Goal: Transaction & Acquisition: Purchase product/service

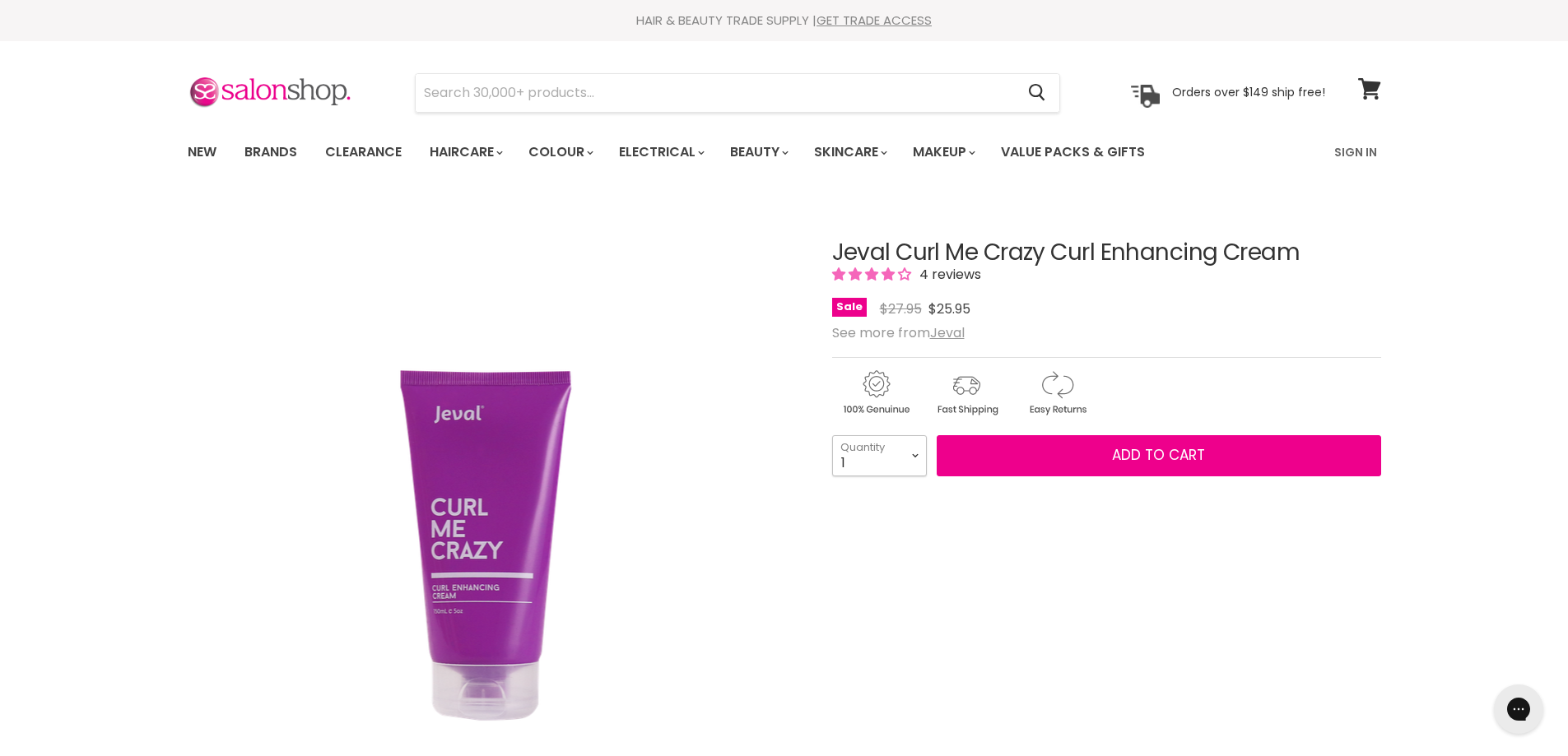
click at [915, 454] on select "1 2 3 4 5 6 7 8 9 10+" at bounding box center [879, 455] width 94 height 41
select select "2"
click at [833, 436] on select "1 2 3 4 5 6 7 8 9 10+" at bounding box center [879, 455] width 94 height 41
type input "2"
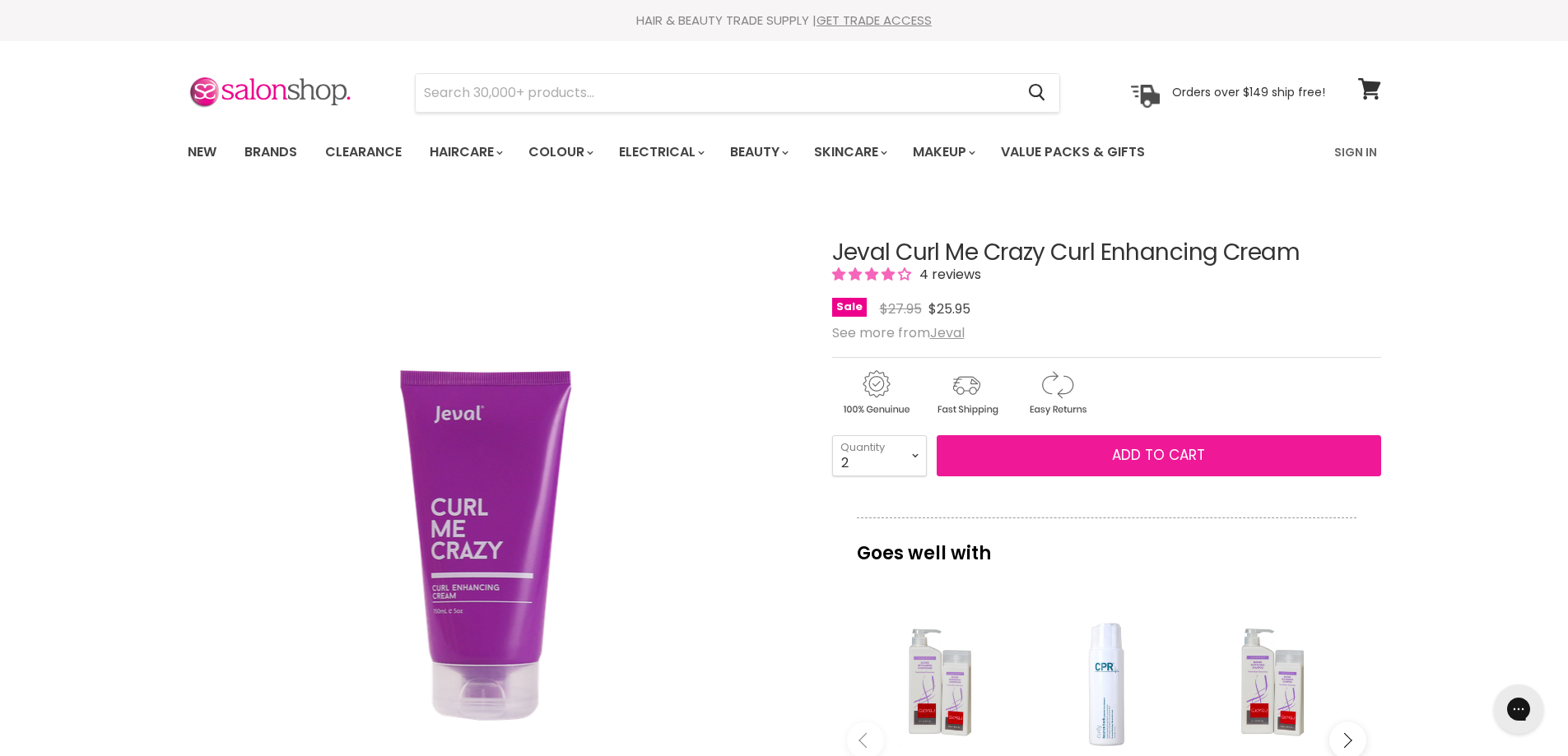
click at [1104, 456] on button "Add to cart" at bounding box center [1159, 455] width 445 height 41
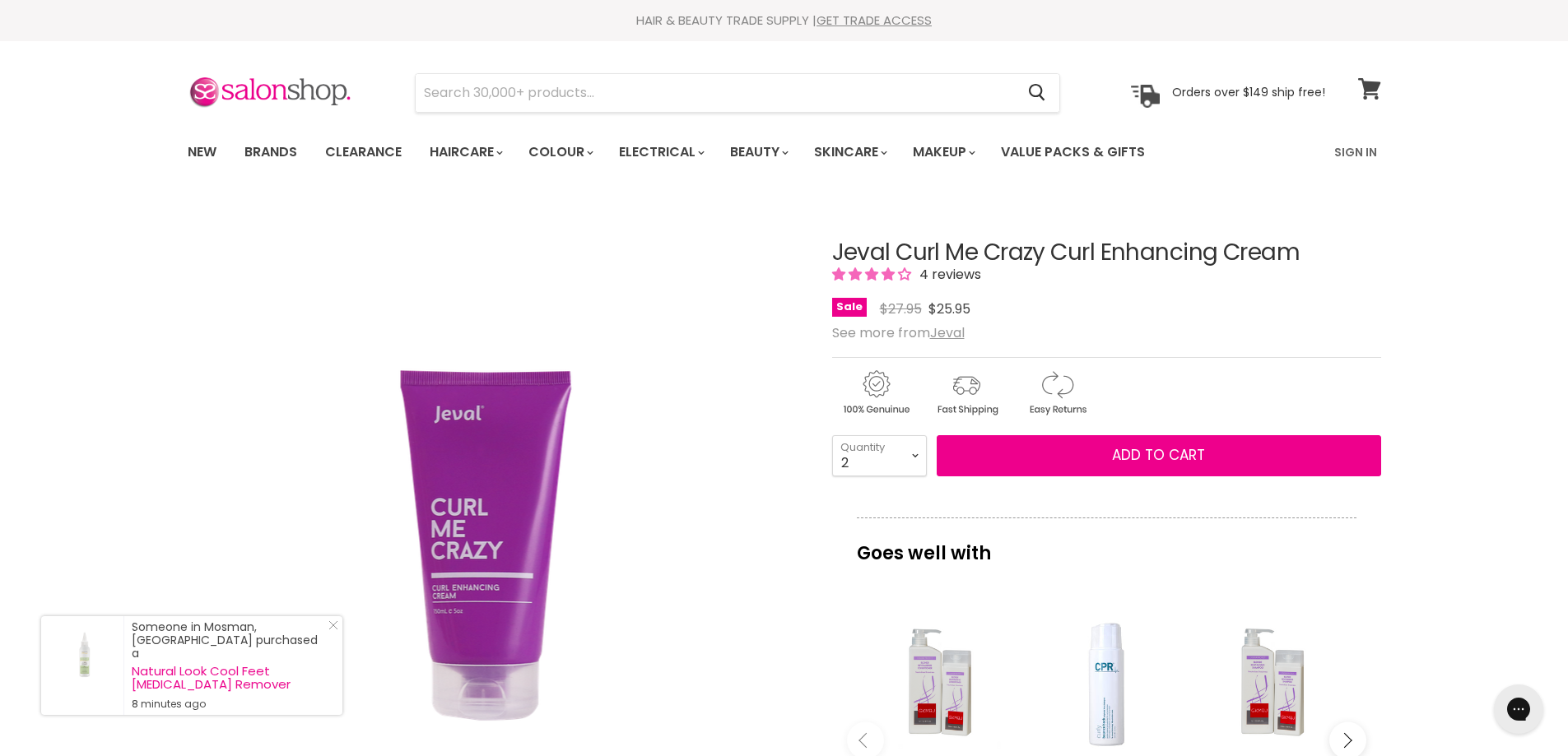
click at [1371, 88] on icon at bounding box center [1370, 89] width 22 height 22
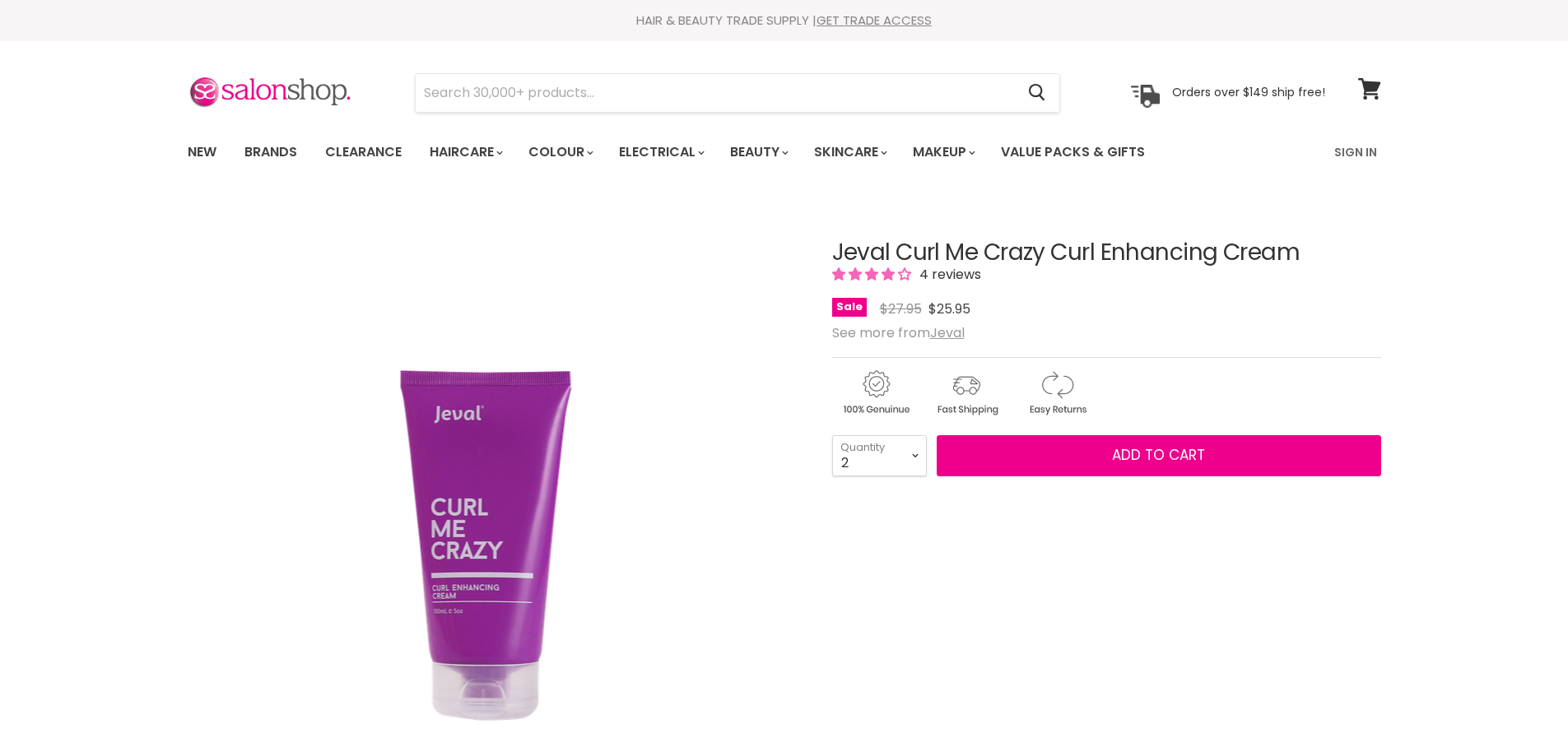
select select "2"
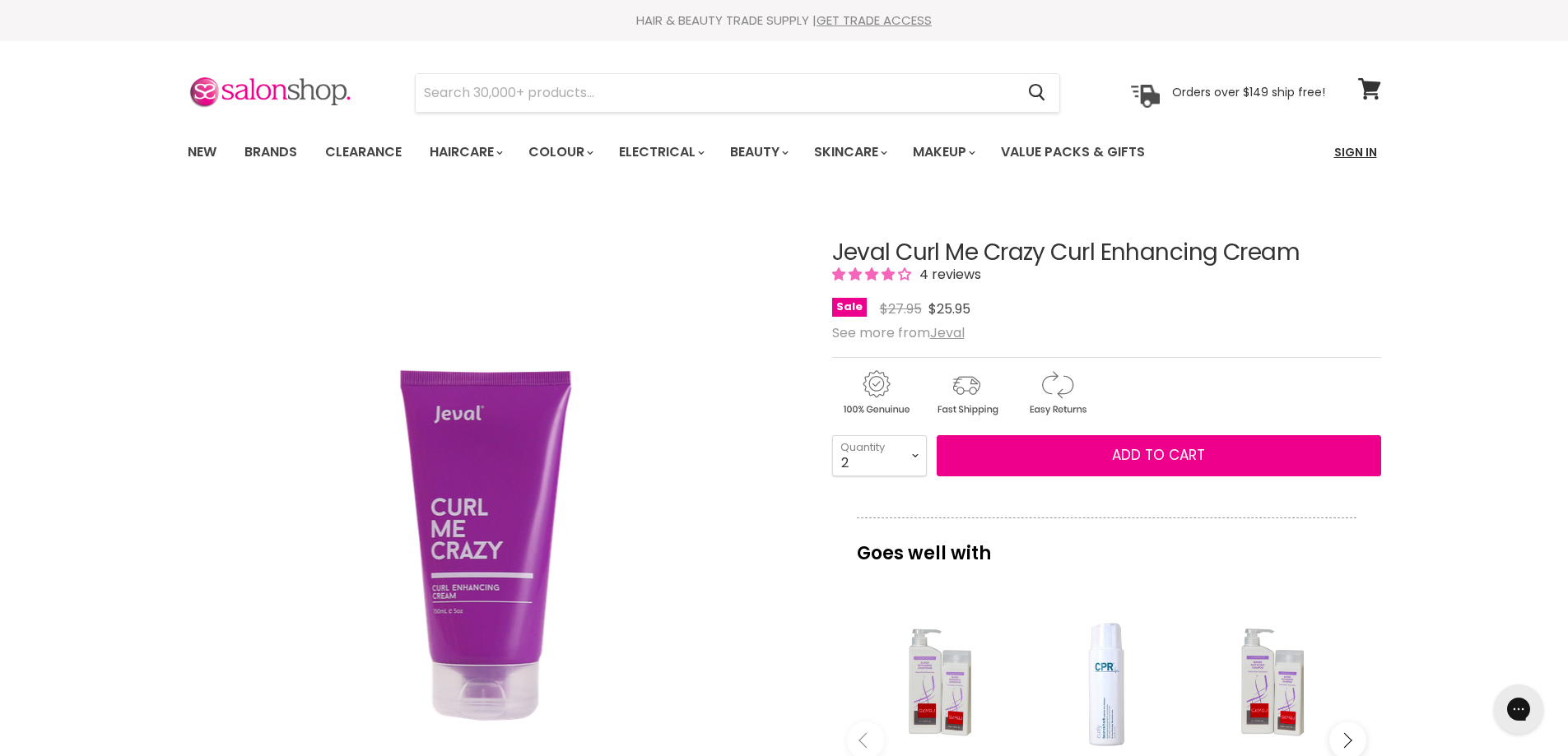
click at [1349, 157] on link "Sign In" at bounding box center [1356, 152] width 63 height 35
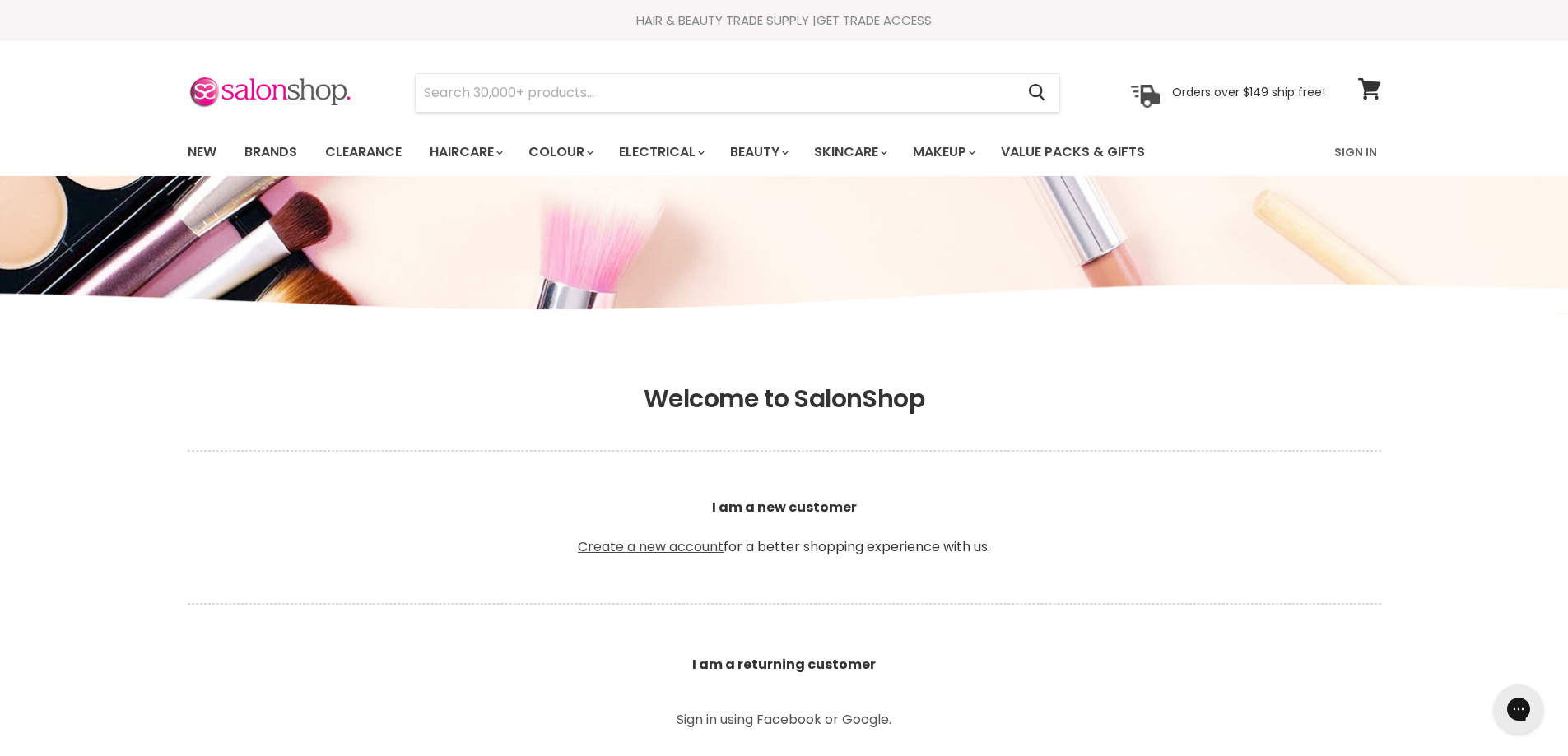
click at [656, 545] on link "Create a new account" at bounding box center [650, 547] width 146 height 19
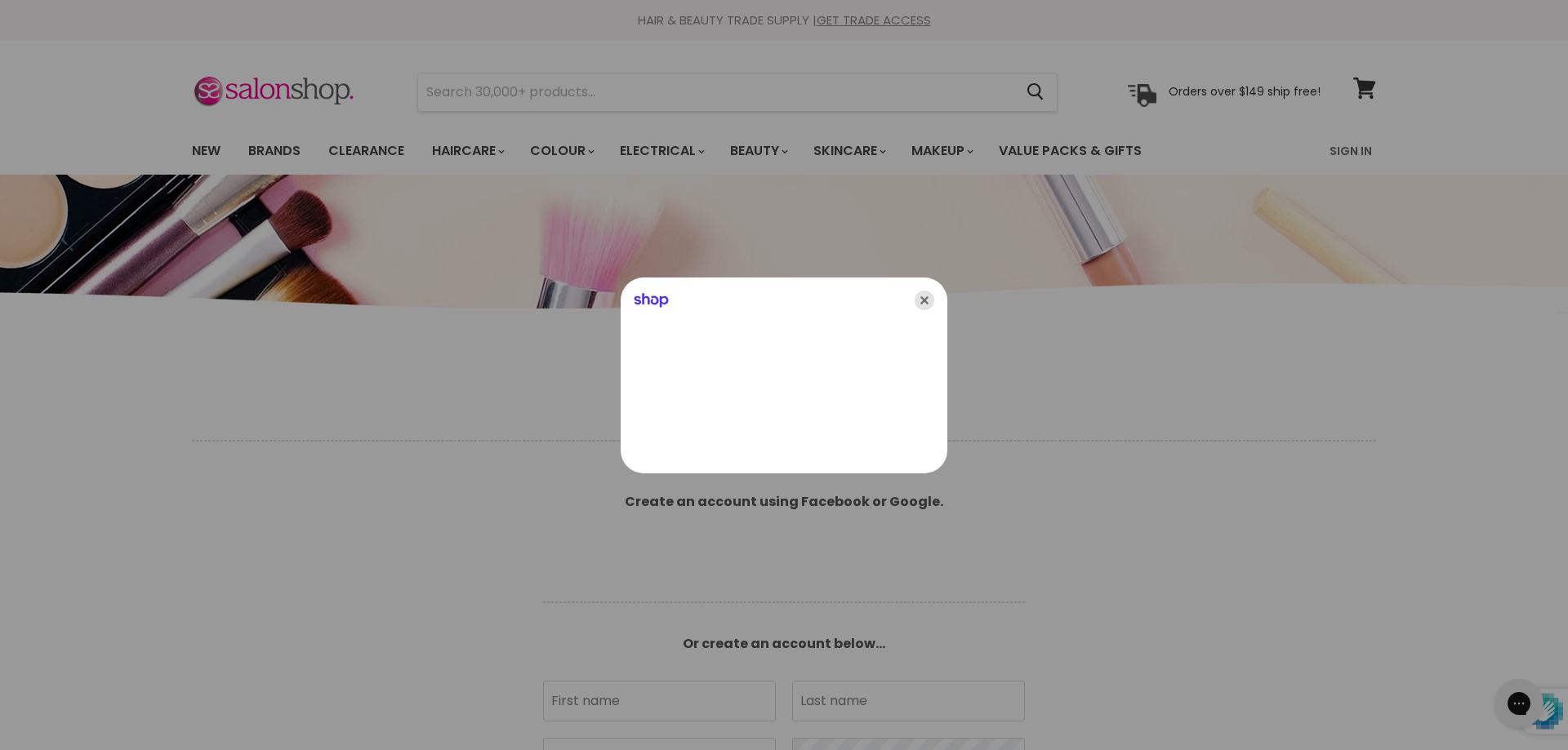
click at [922, 301] on icon "Close" at bounding box center [924, 300] width 20 height 20
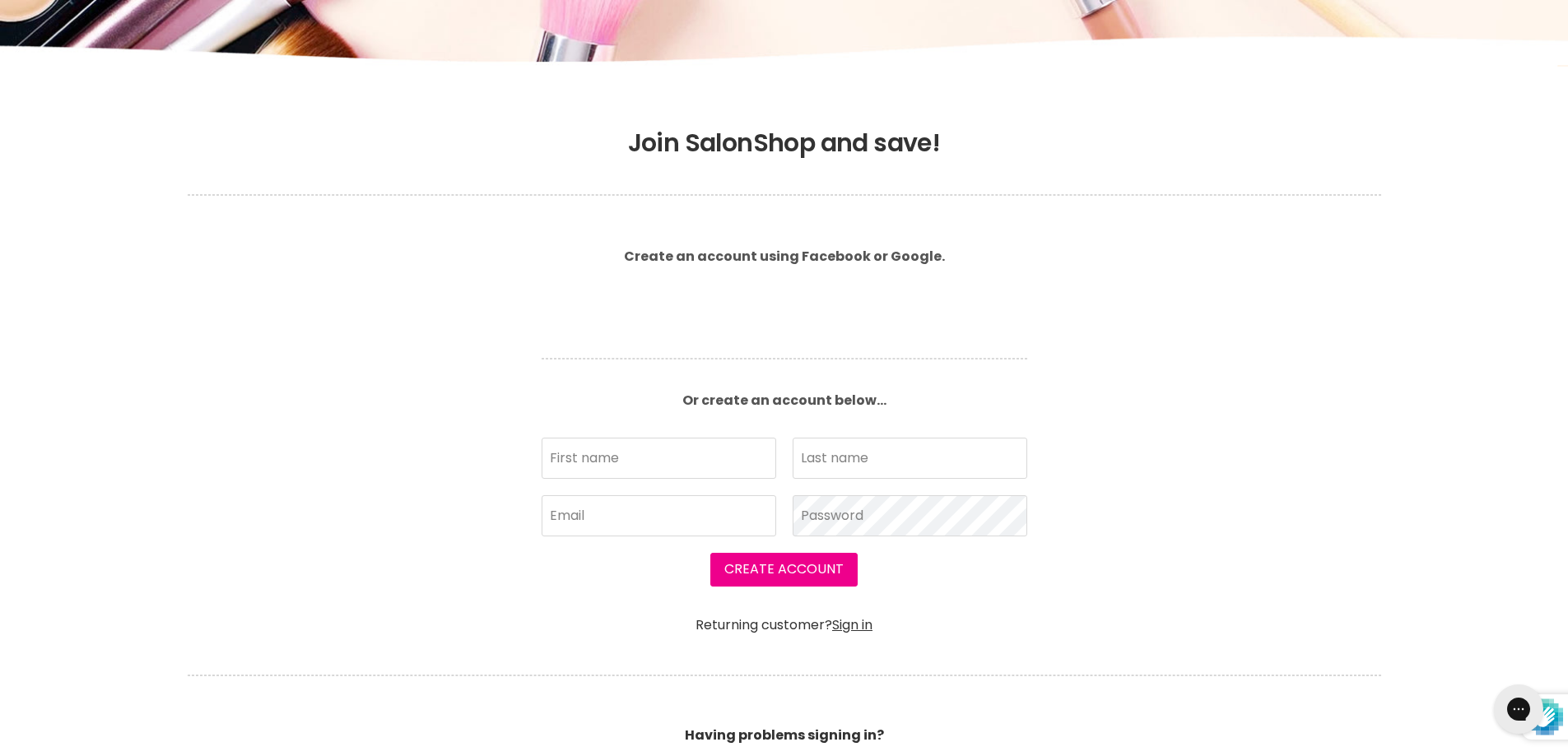
scroll to position [215, 0]
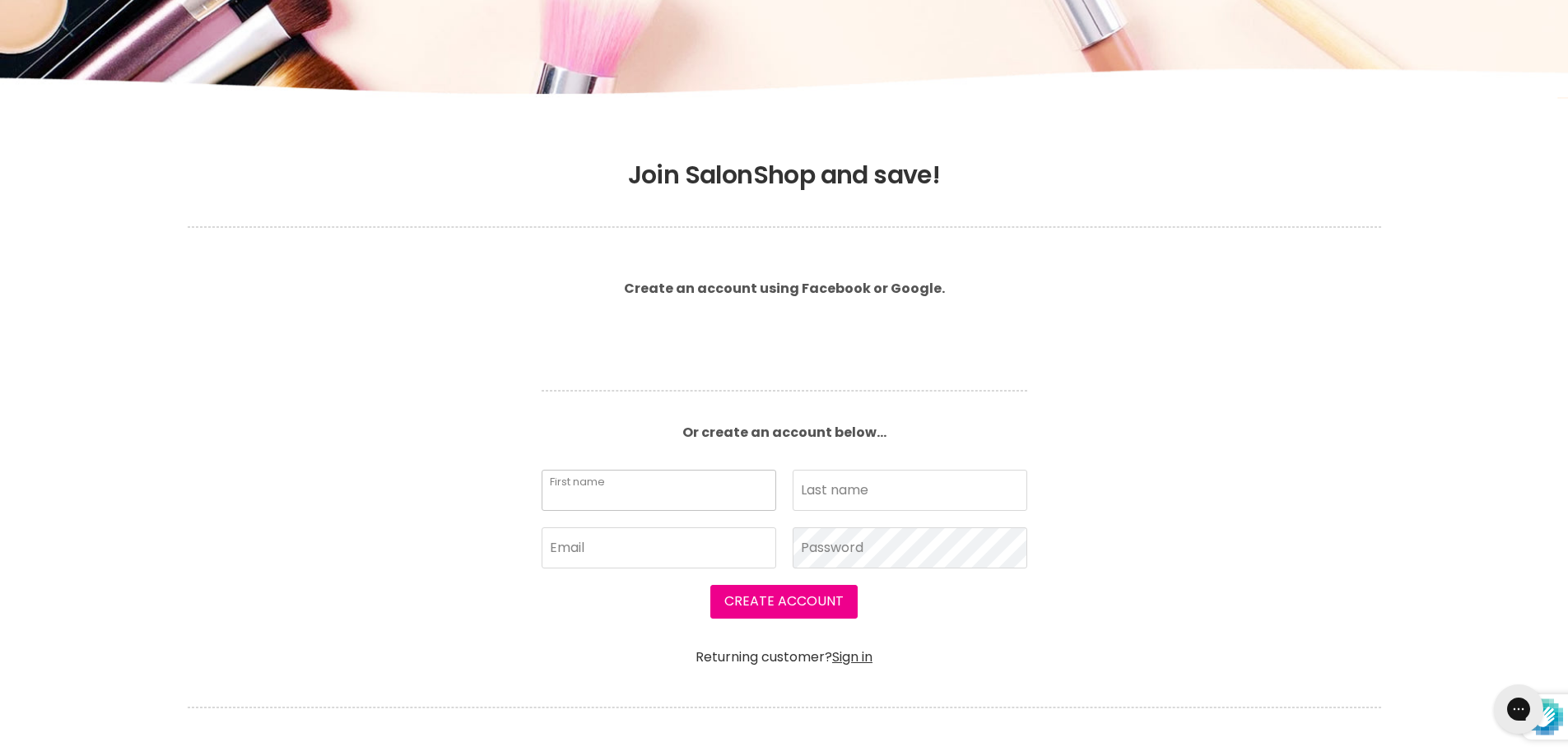
click at [664, 491] on input "First name" at bounding box center [659, 490] width 234 height 41
type input "Lynda"
click at [818, 503] on input "Last name" at bounding box center [910, 490] width 234 height 41
type input "Delaney"
click at [625, 563] on input "Email" at bounding box center [659, 548] width 234 height 41
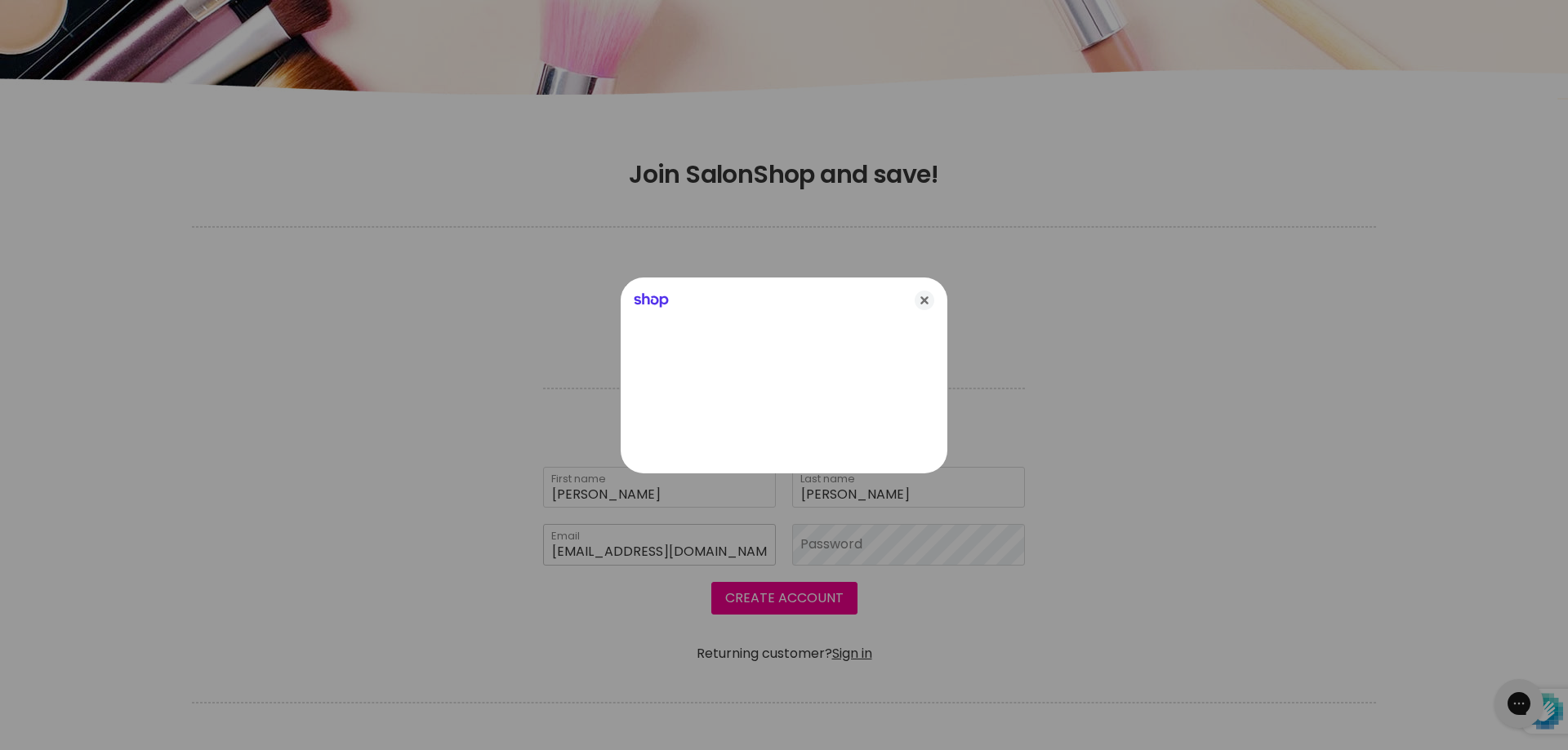
type input "lyndapaul51@gmail.com"
click at [939, 293] on div "Shop" at bounding box center [784, 297] width 327 height 39
click at [921, 297] on icon "Close" at bounding box center [924, 300] width 20 height 20
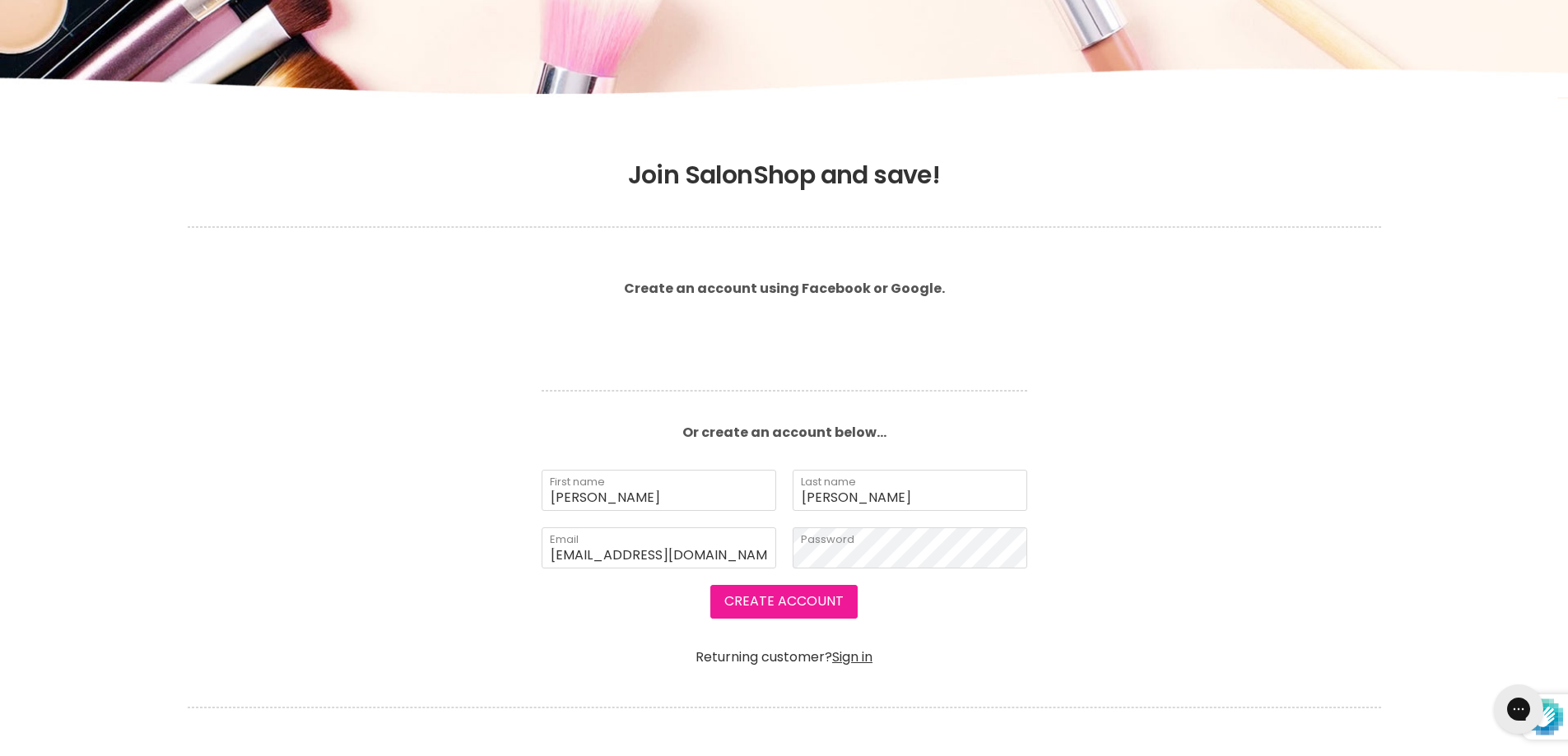
click at [808, 607] on button "Create Account" at bounding box center [784, 601] width 147 height 33
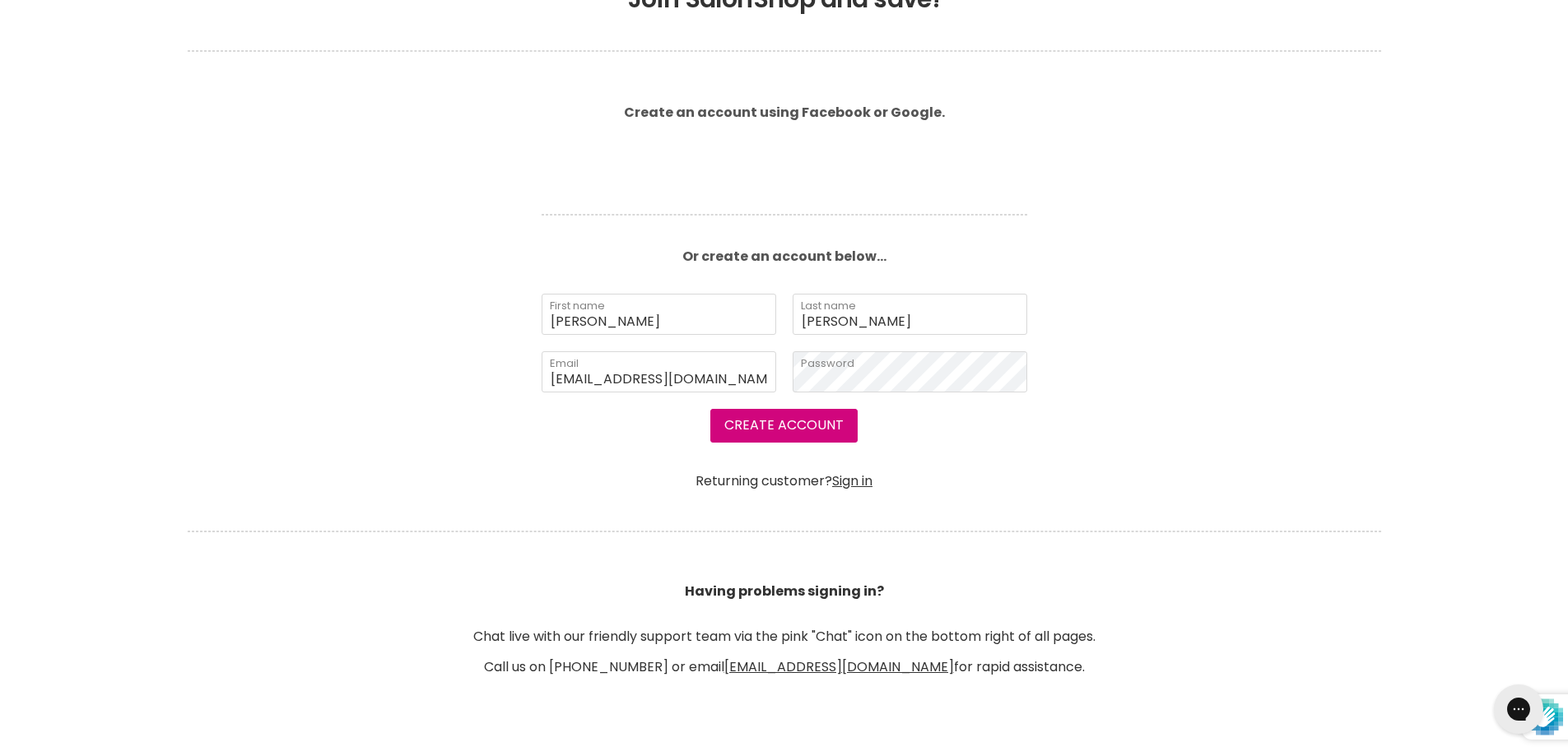
scroll to position [462, 0]
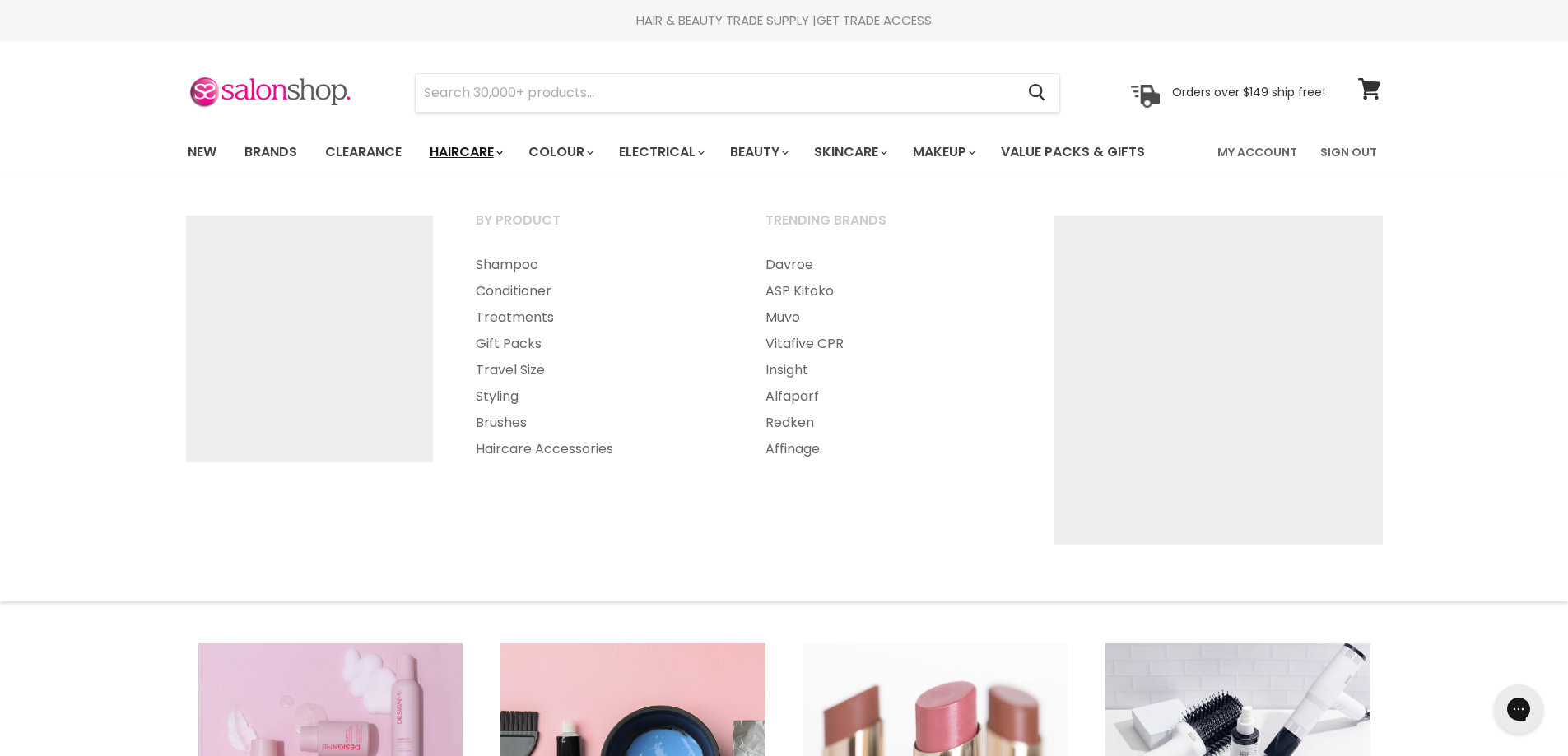
click at [473, 147] on link "Haircare" at bounding box center [465, 152] width 95 height 35
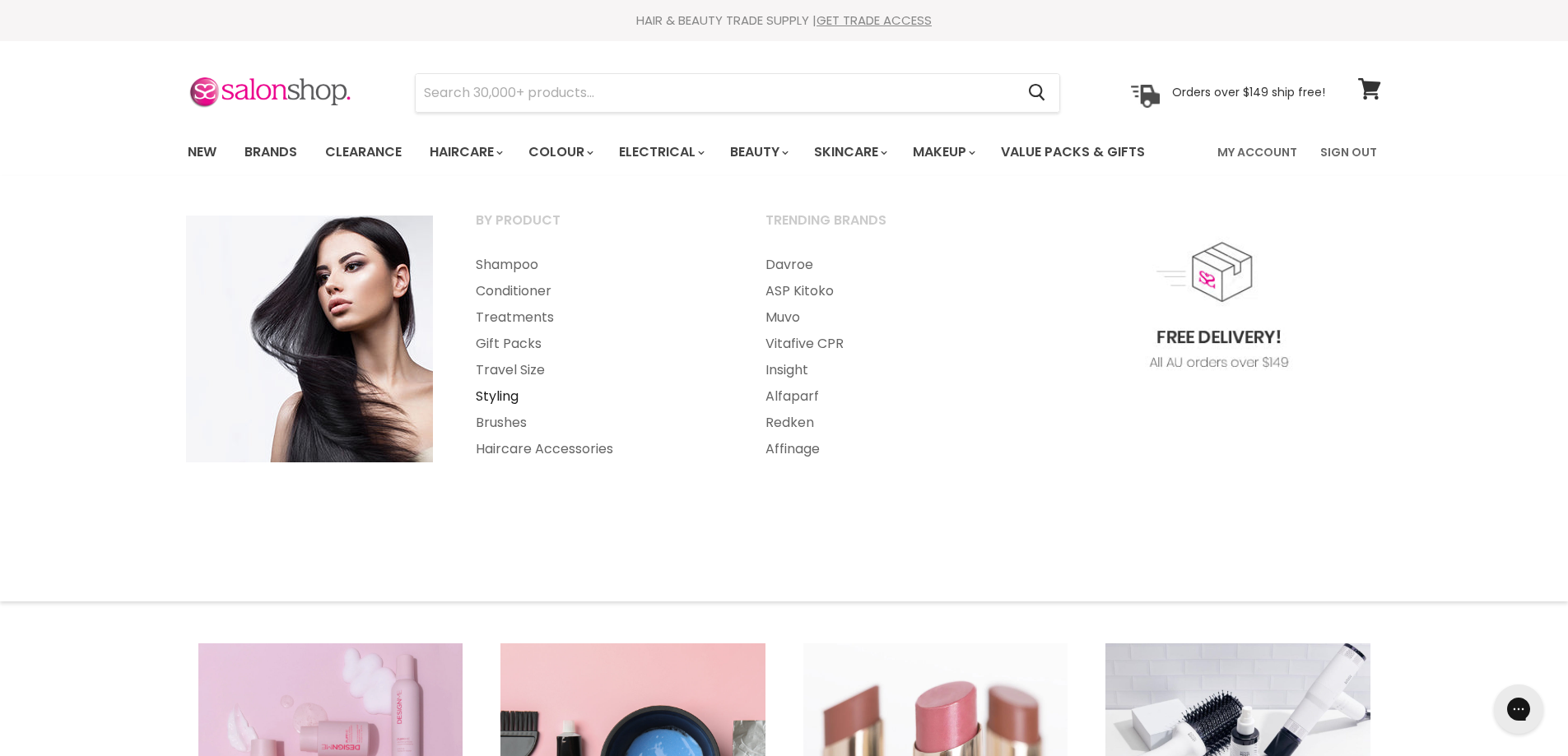
click at [487, 396] on link "Styling" at bounding box center [598, 397] width 287 height 27
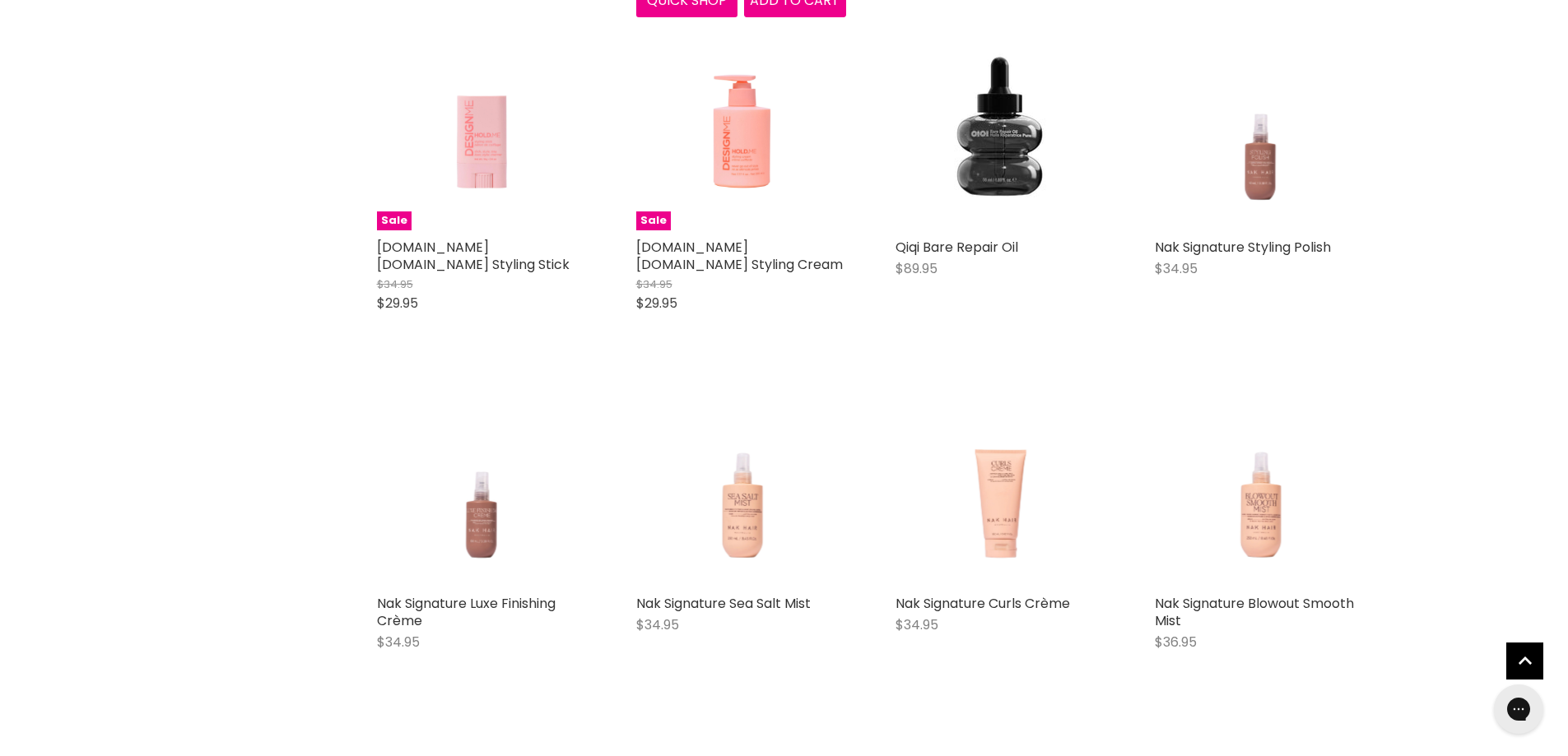
scroll to position [5679, 0]
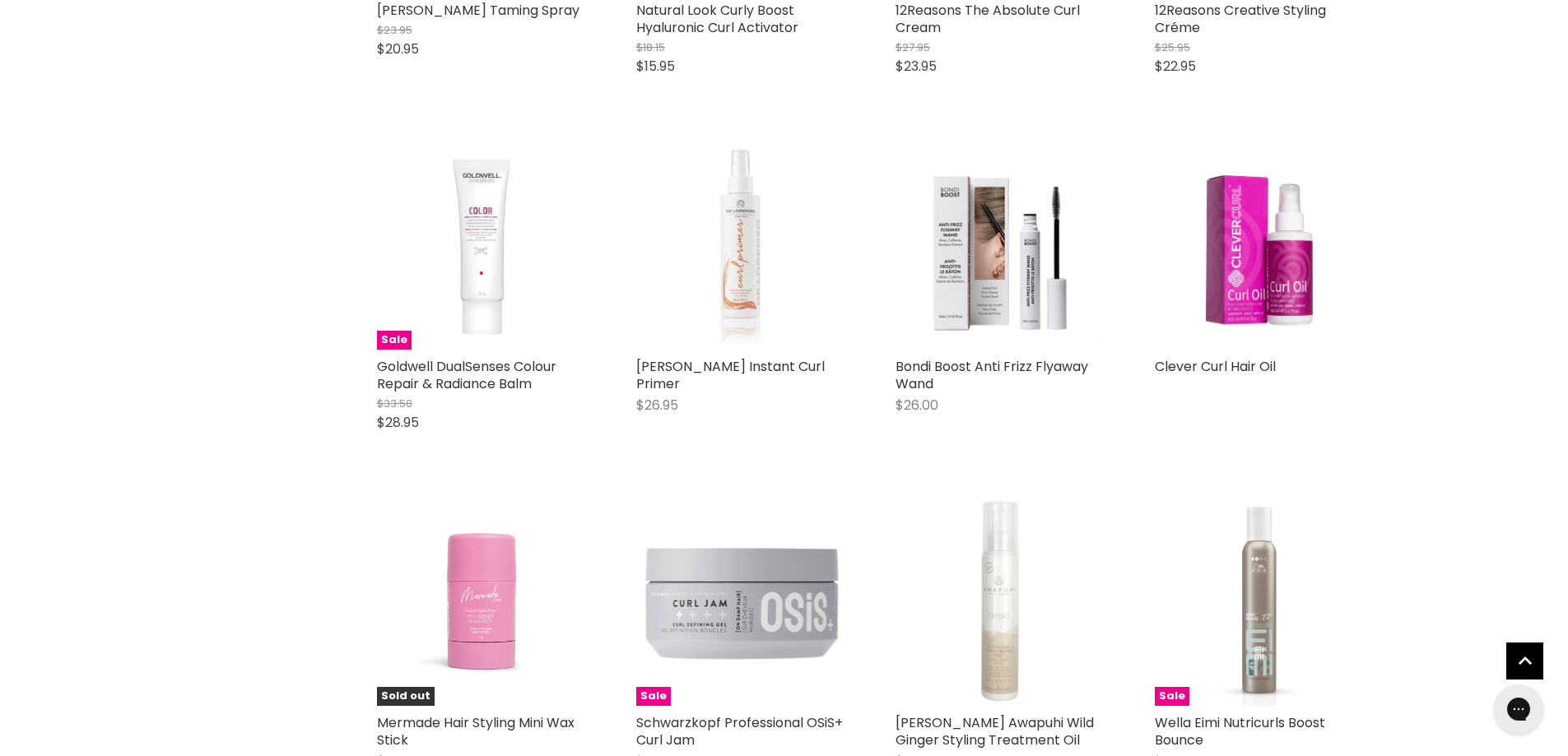
scroll to position [11933, 0]
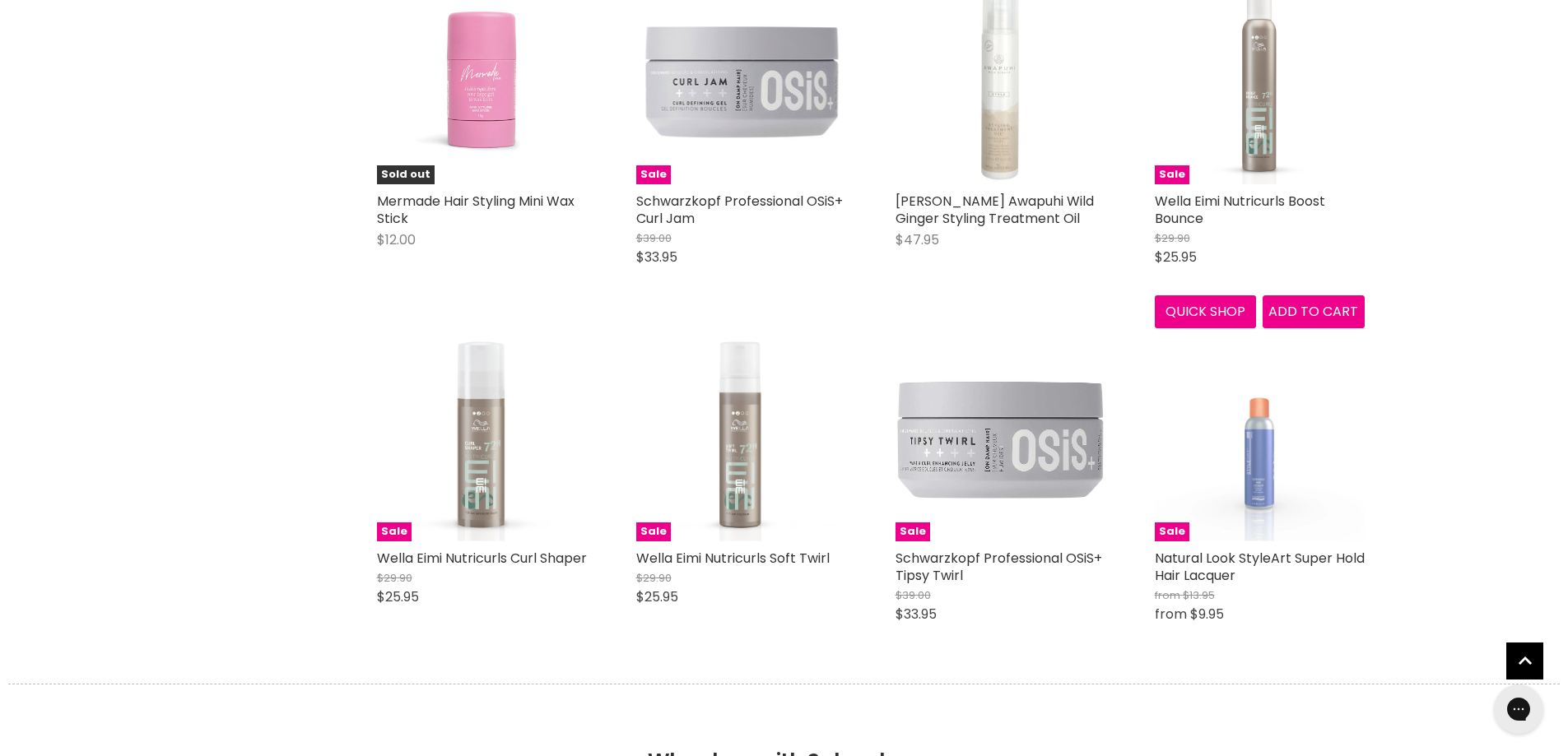
scroll to position [12344, 0]
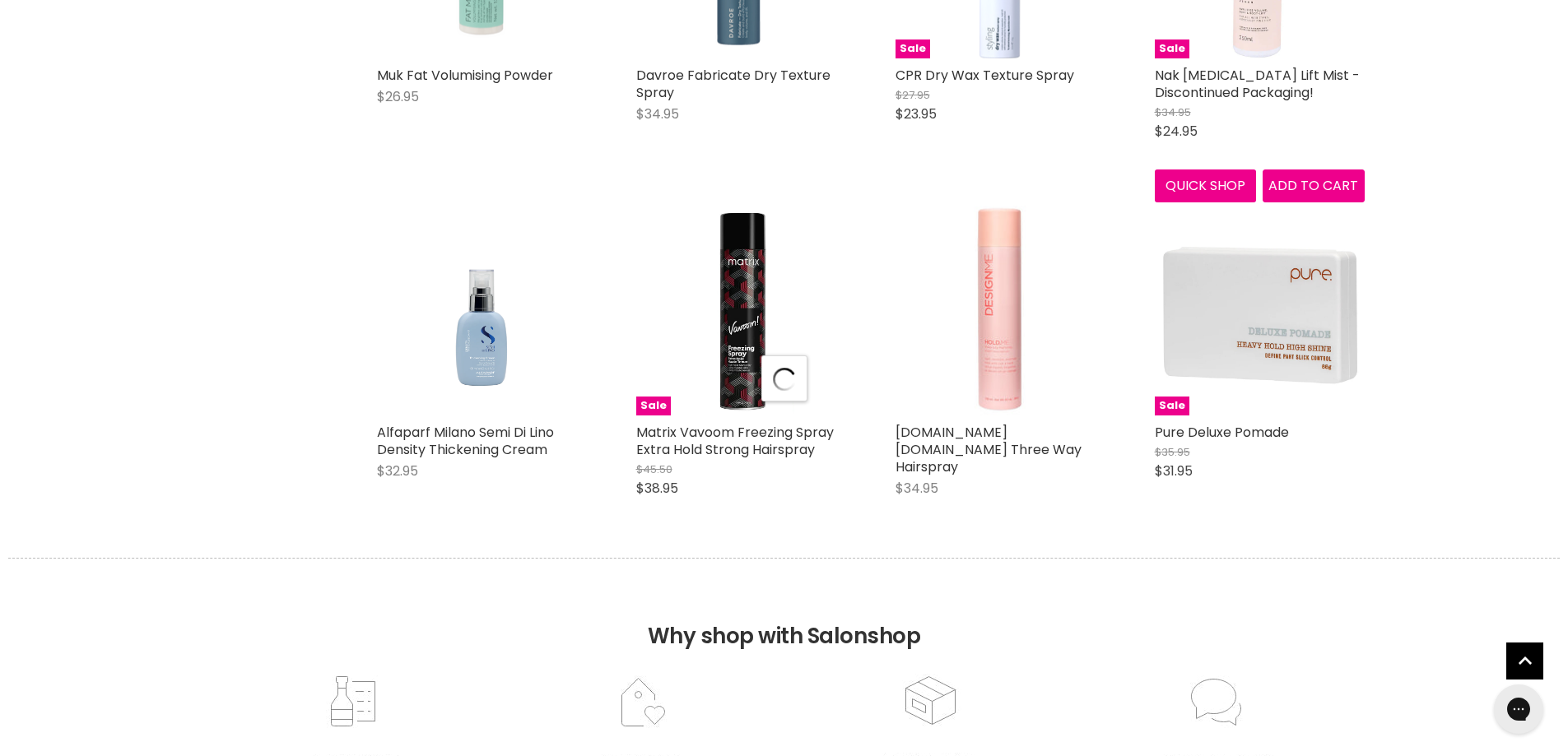
scroll to position [16706, 0]
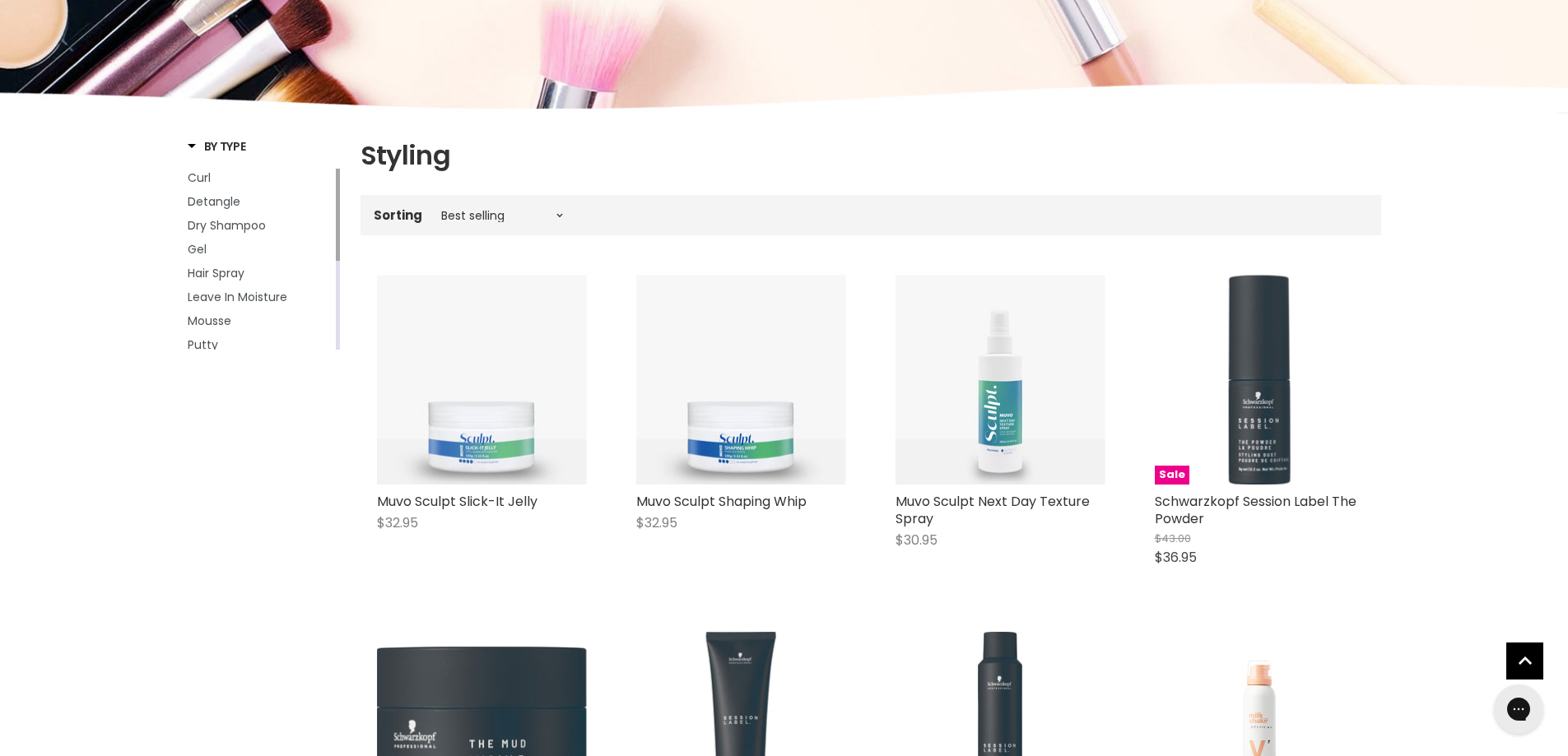
scroll to position [165, 0]
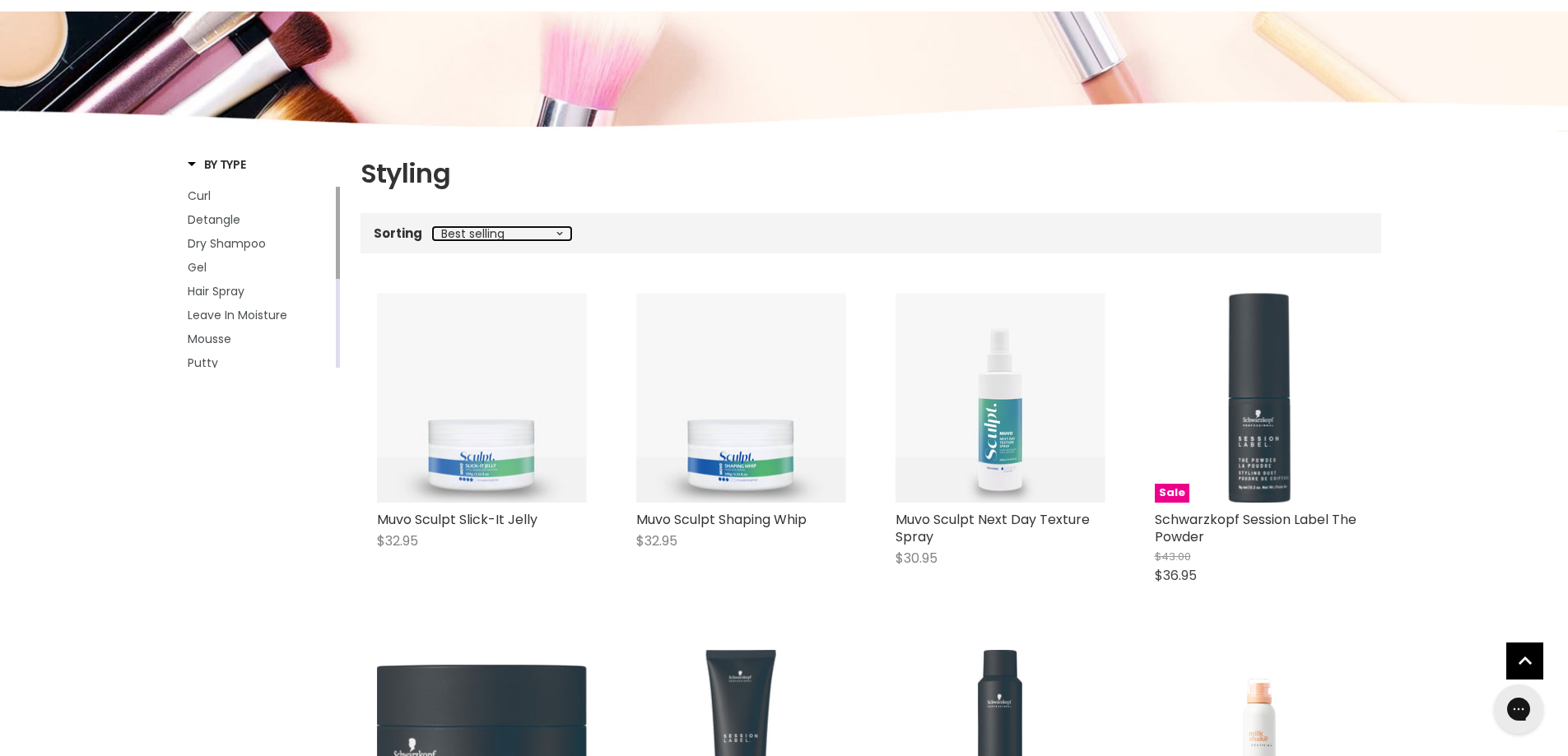
click at [558, 234] on select "Best selling Featured Price, low to high Price, high to low Alphabetically, A-Z…" at bounding box center [501, 233] width 138 height 13
click at [631, 243] on div "Sorting Best selling Featured Price, low to high Price, high to low Alphabetica…" at bounding box center [870, 232] width 1021 height 27
click at [195, 362] on span "Putty" at bounding box center [202, 363] width 31 height 17
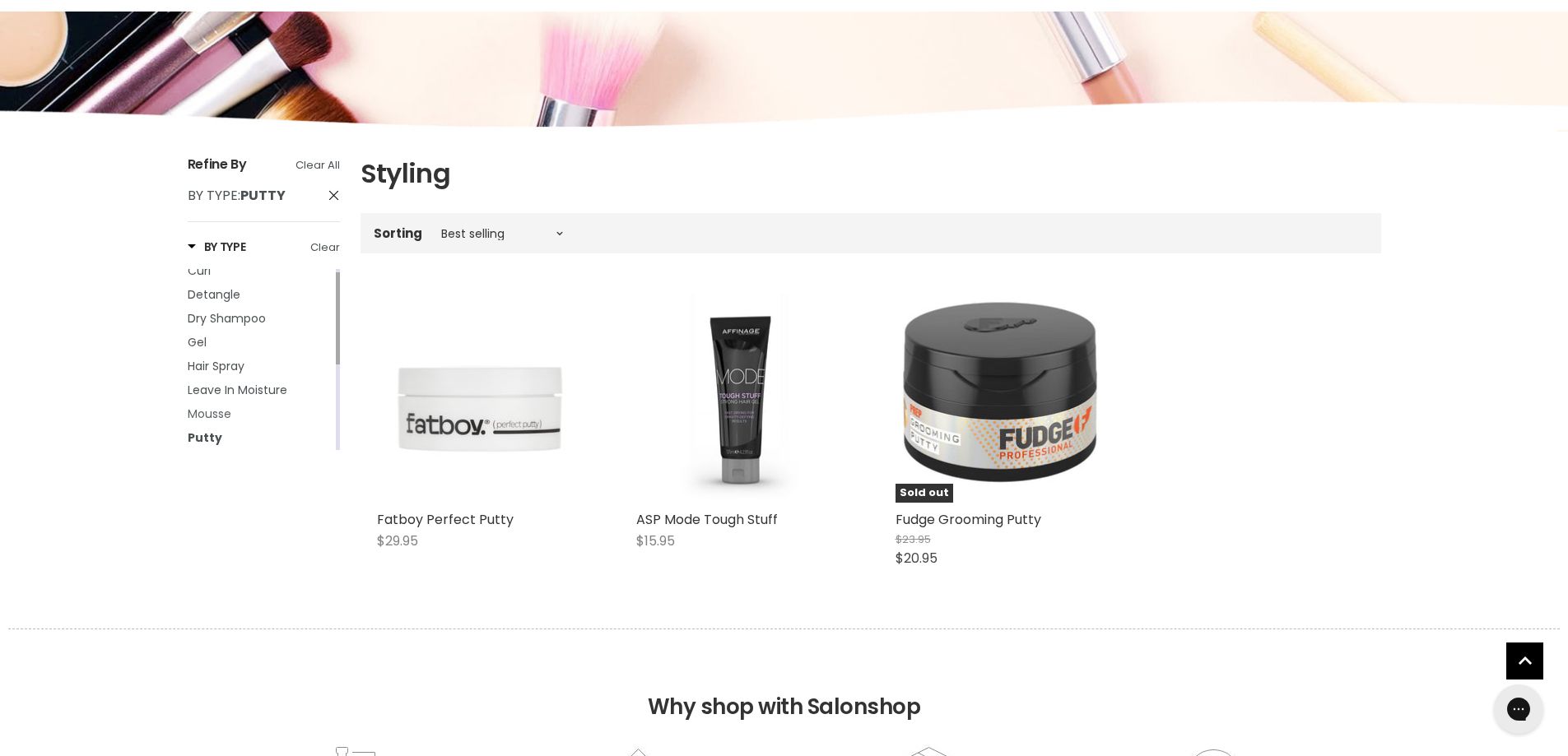
click at [214, 409] on span "Mousse" at bounding box center [209, 414] width 44 height 17
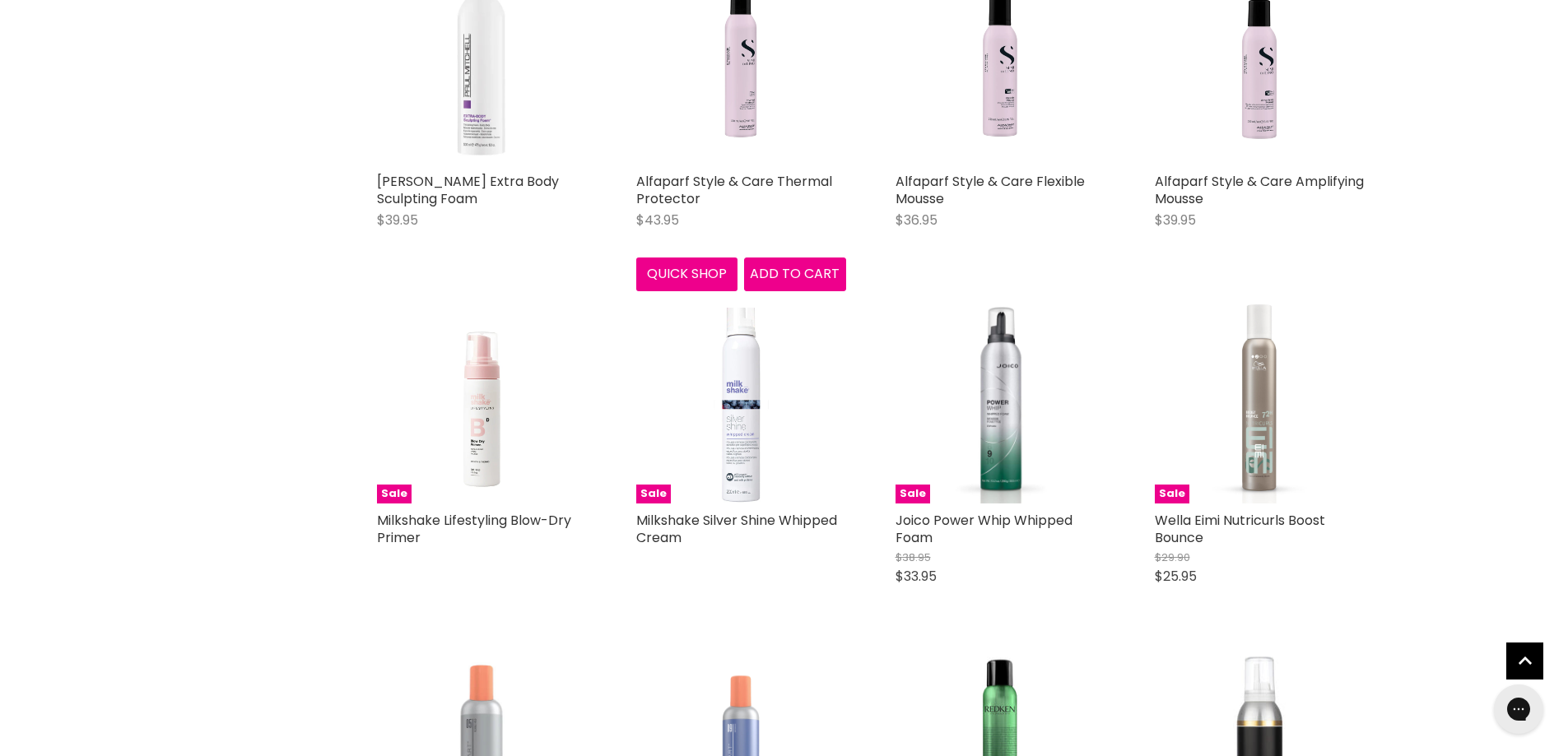
scroll to position [905, 0]
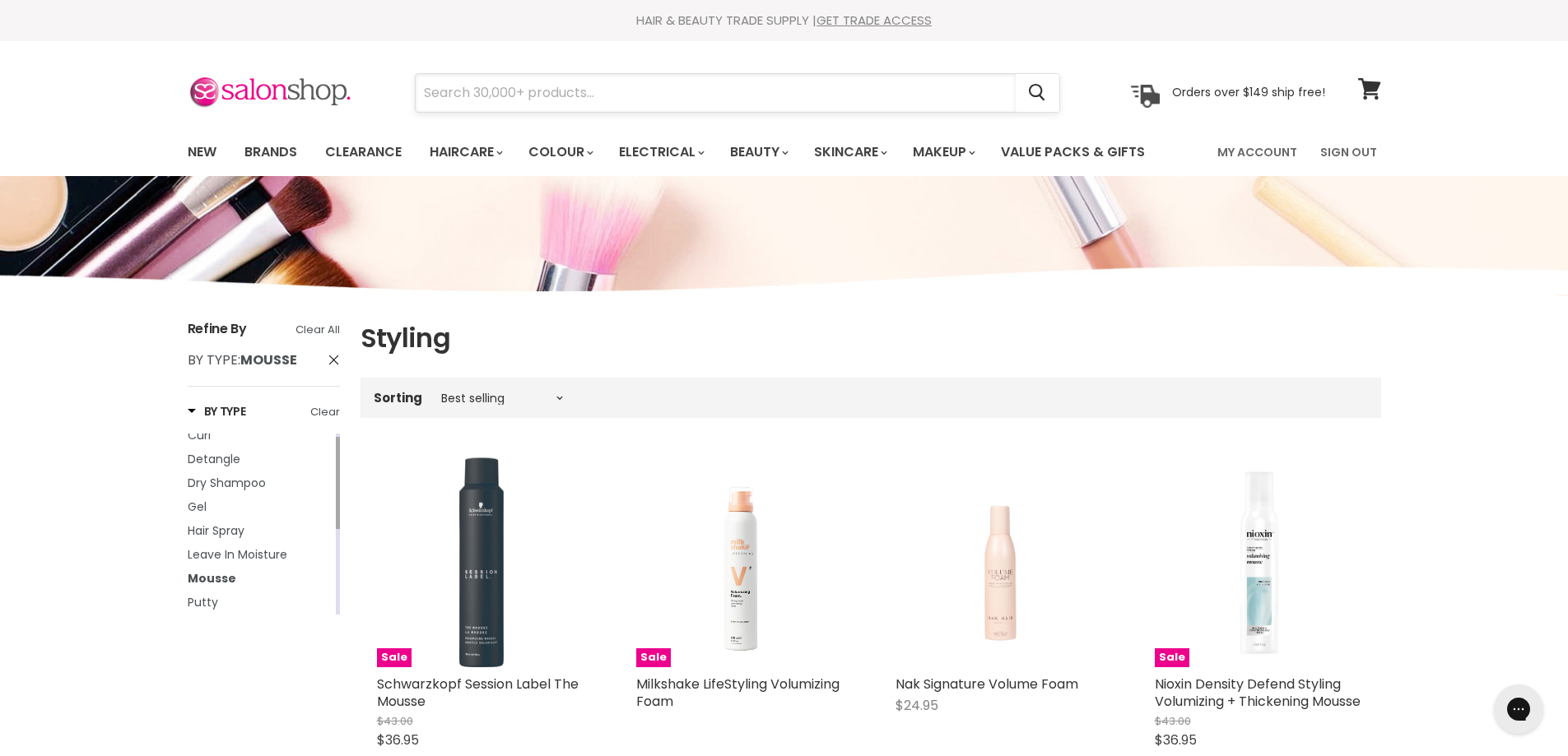
click at [601, 98] on input "Search" at bounding box center [716, 93] width 600 height 38
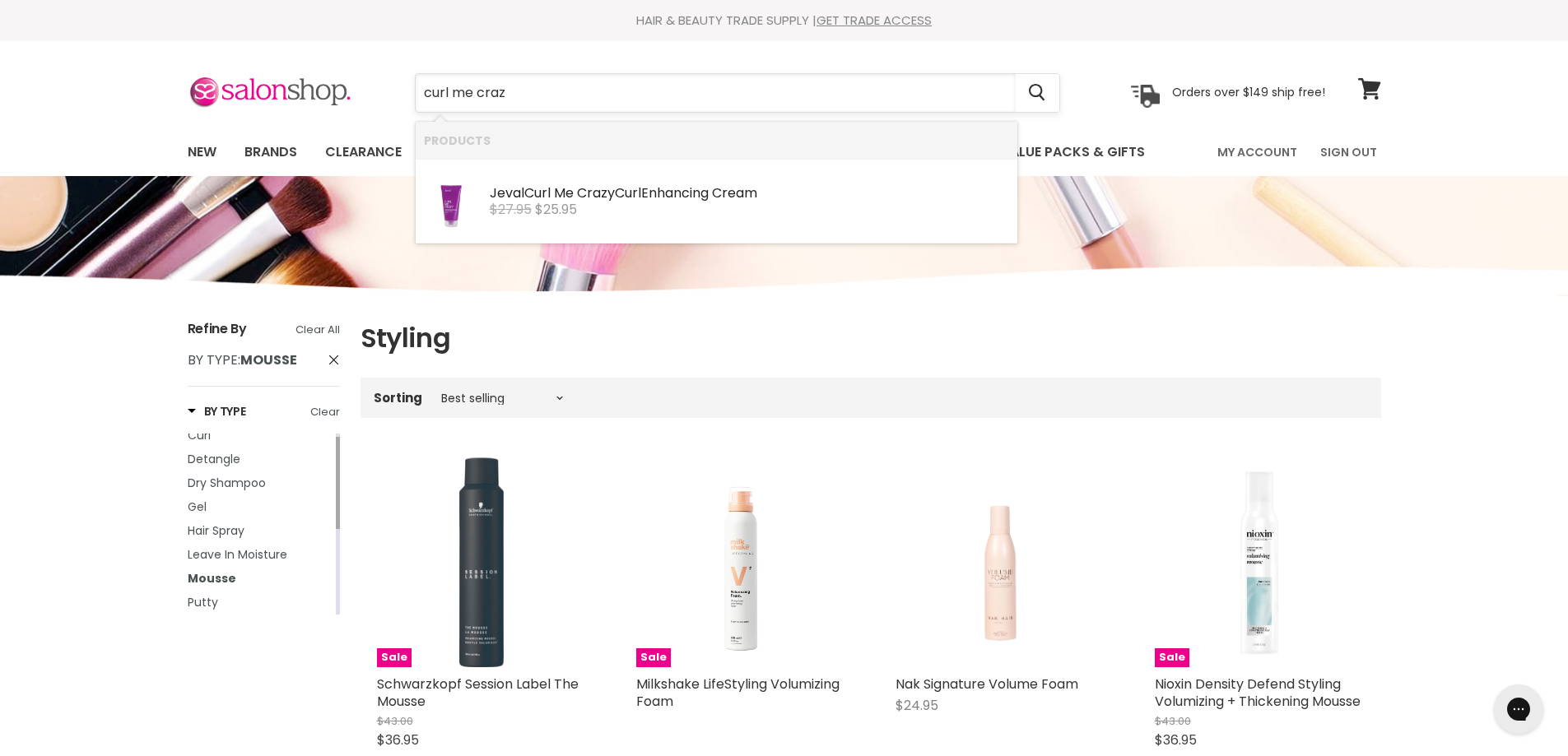
type input "curl me crazy"
click at [594, 193] on b "Crazy" at bounding box center [595, 192] width 38 height 19
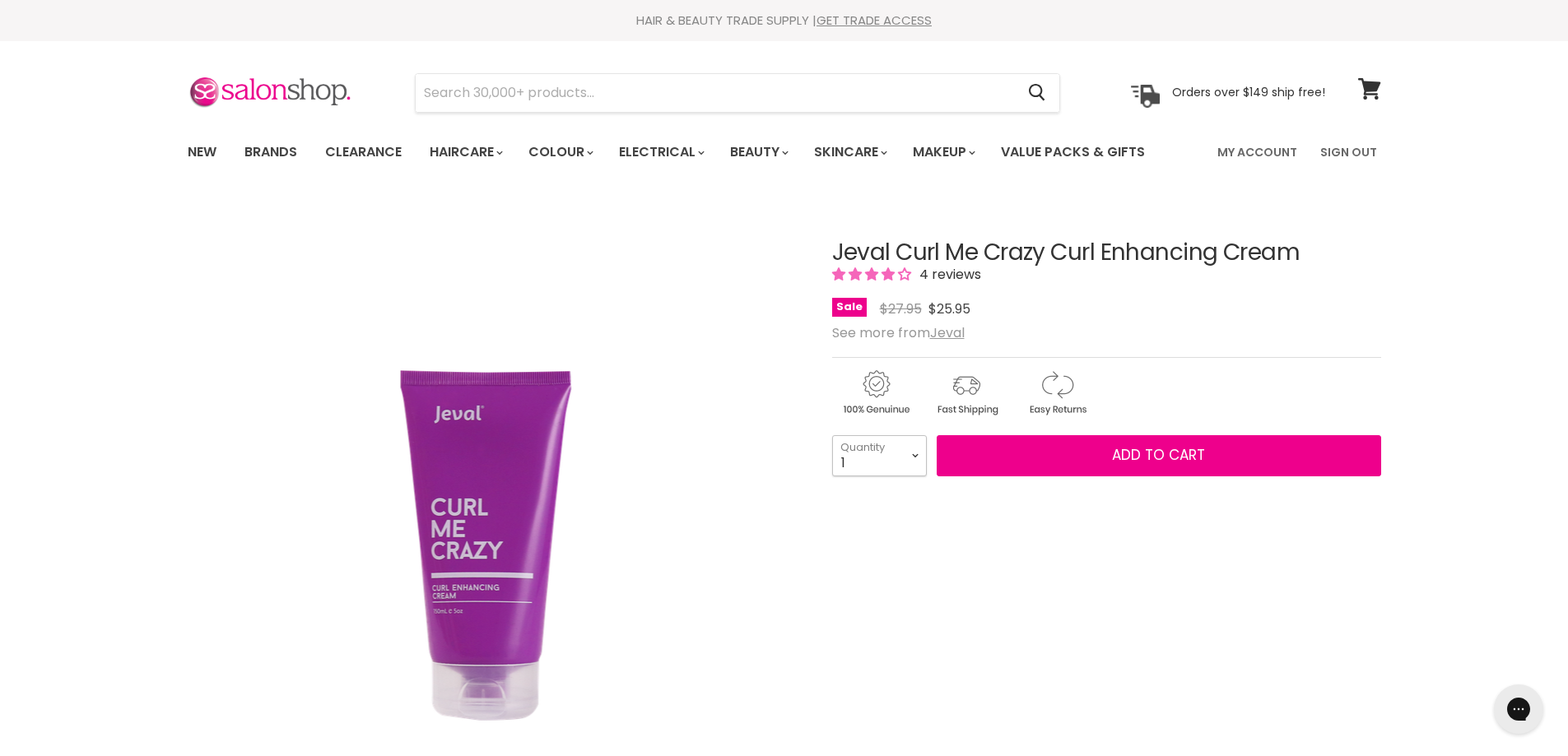
click at [912, 456] on select "1 2 3 4 5 6 7 8 9 10+" at bounding box center [879, 455] width 94 height 41
select select "2"
click at [833, 436] on select "1 2 3 4 5 6 7 8 9 10+" at bounding box center [879, 455] width 94 height 41
type input "2"
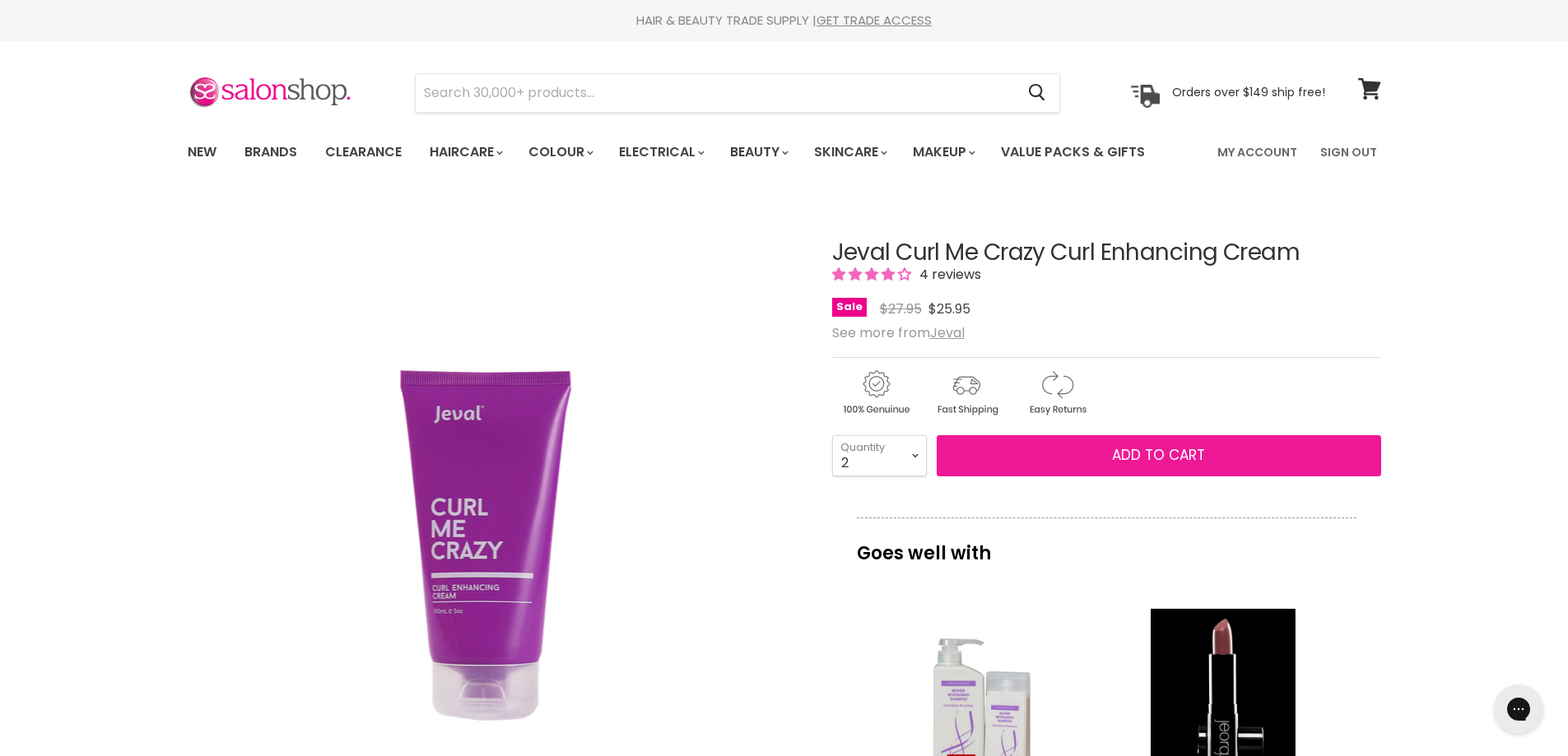
click at [1169, 449] on span "Add to cart" at bounding box center [1159, 455] width 93 height 20
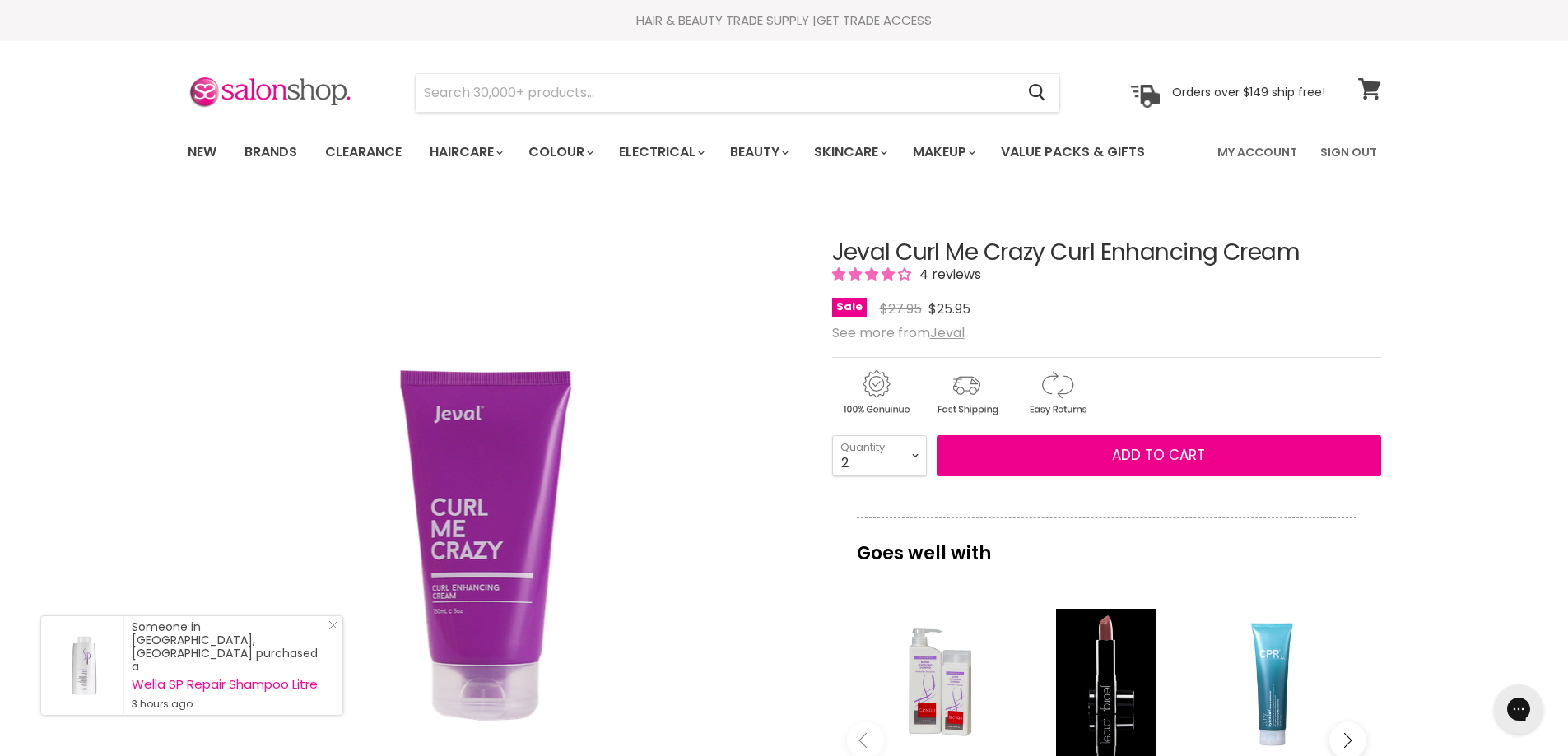
click at [1367, 90] on icon at bounding box center [1370, 89] width 22 height 22
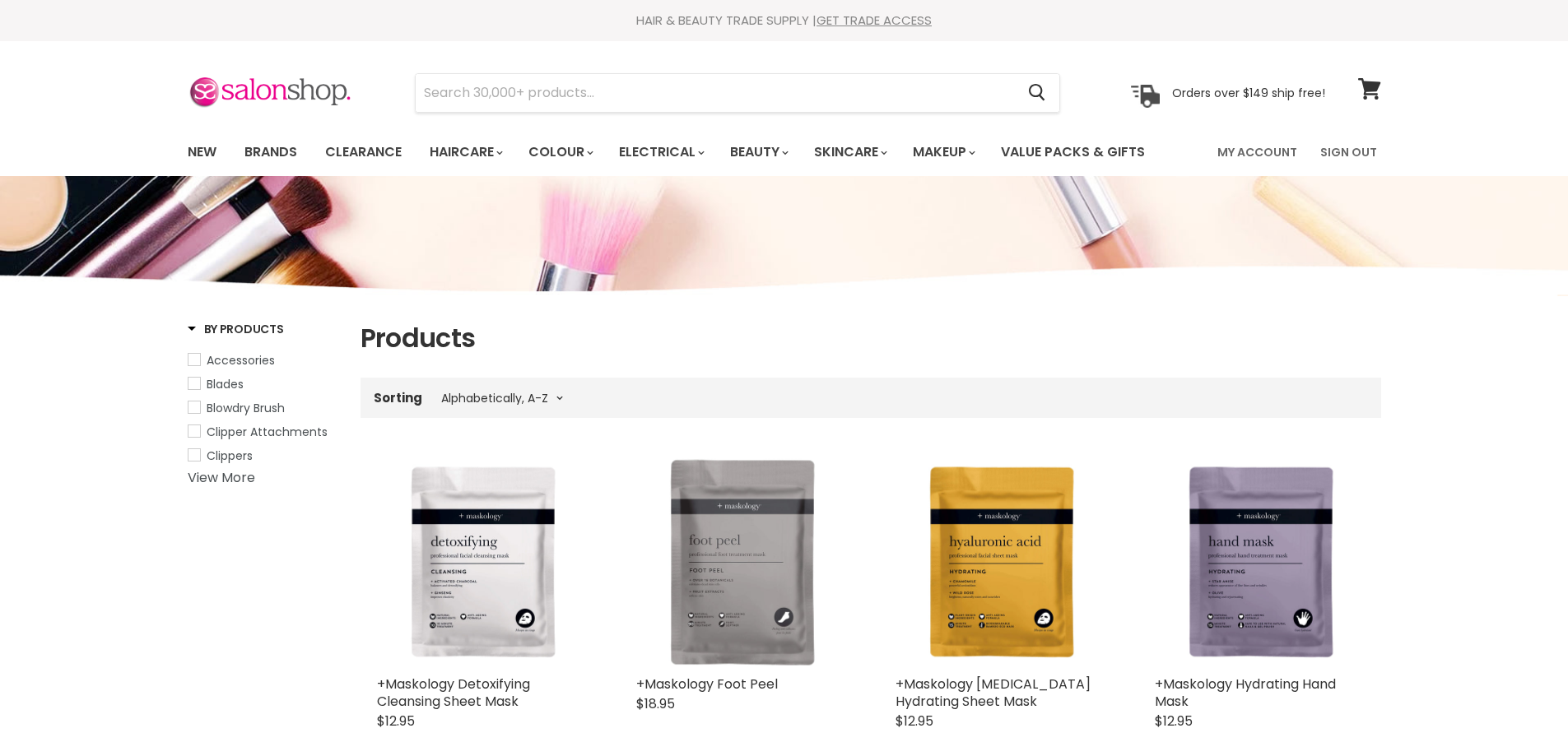
select select "title-ascending"
click at [672, 103] on input "Search" at bounding box center [716, 93] width 600 height 38
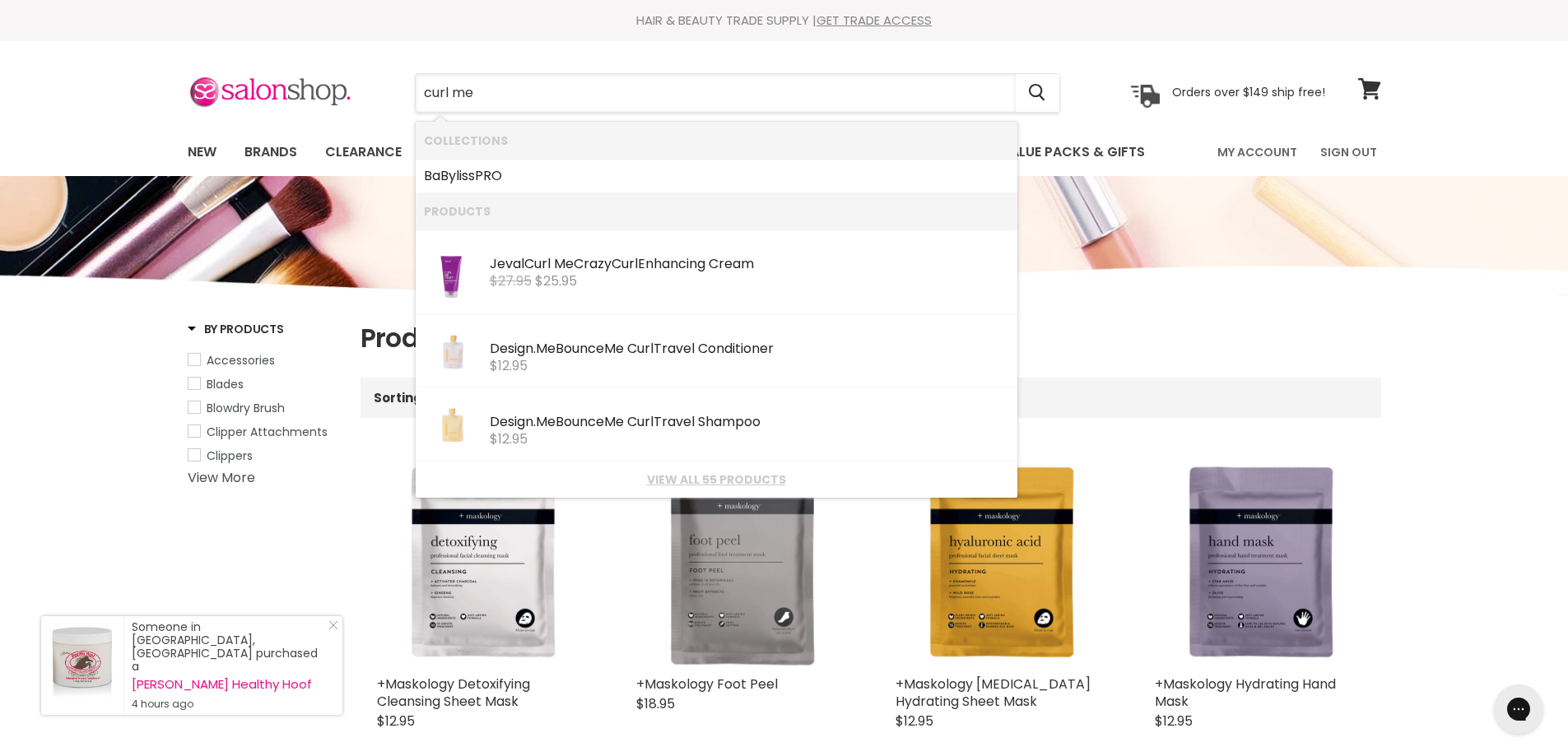
type input "curl me"
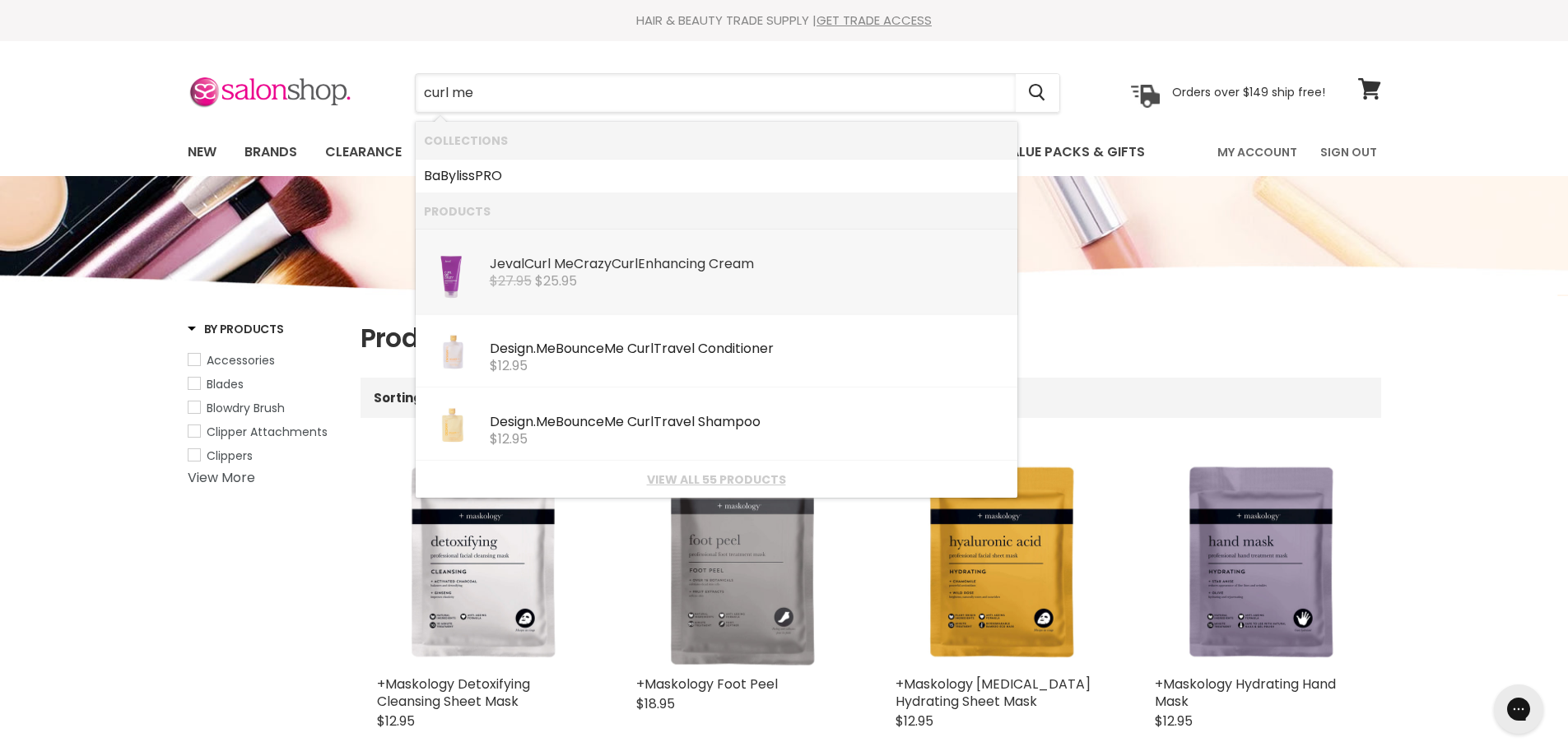
click at [588, 265] on div "Jeval Curl Me Crazy Curl Enhancing Cream" at bounding box center [749, 265] width 519 height 17
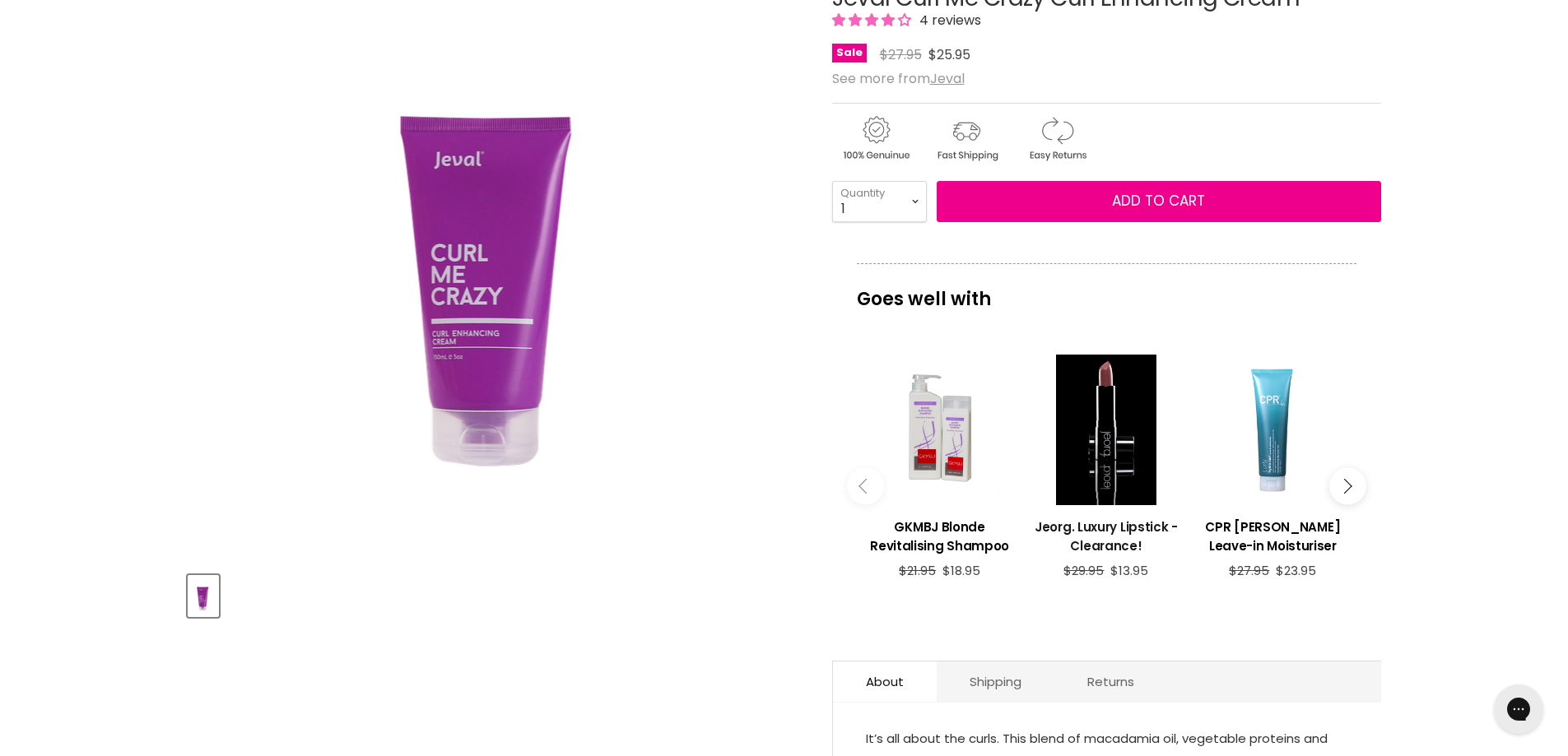
scroll to position [247, 0]
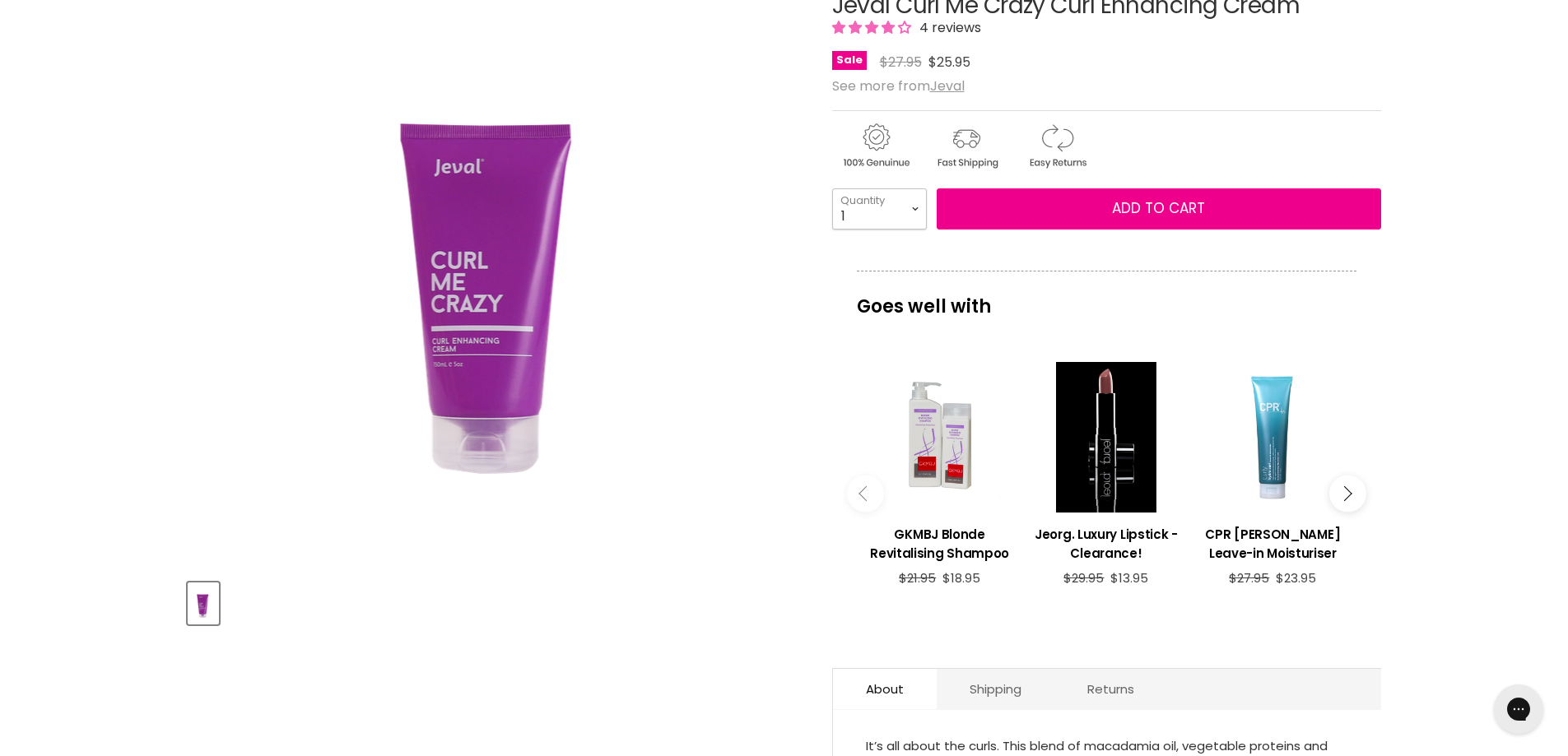
click at [923, 210] on select "1 2 3 4 5 6 7 8 9 10+" at bounding box center [879, 208] width 94 height 41
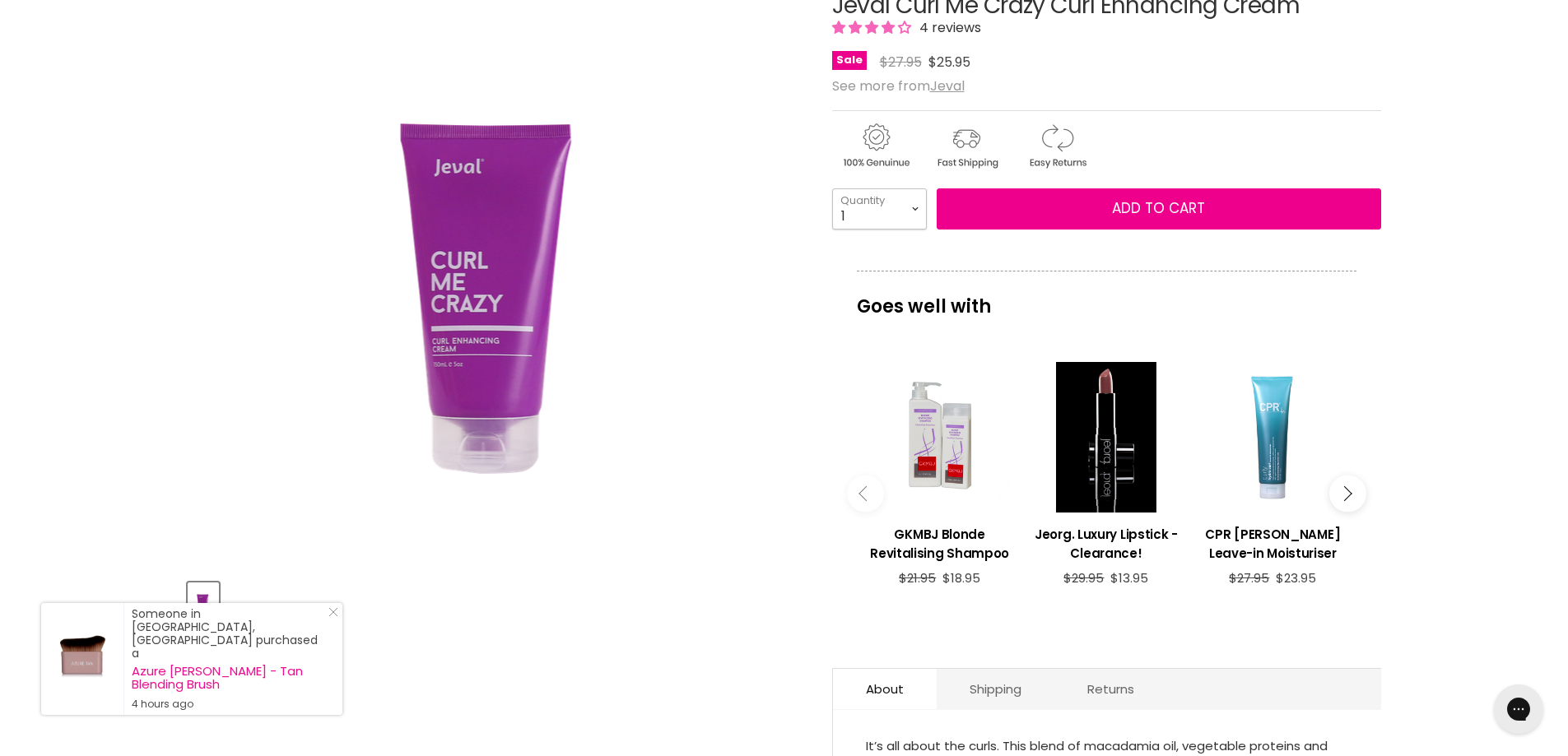
select select "2"
click at [833, 189] on select "1 2 3 4 5 6 7 8 9 10+" at bounding box center [879, 208] width 94 height 41
type input "2"
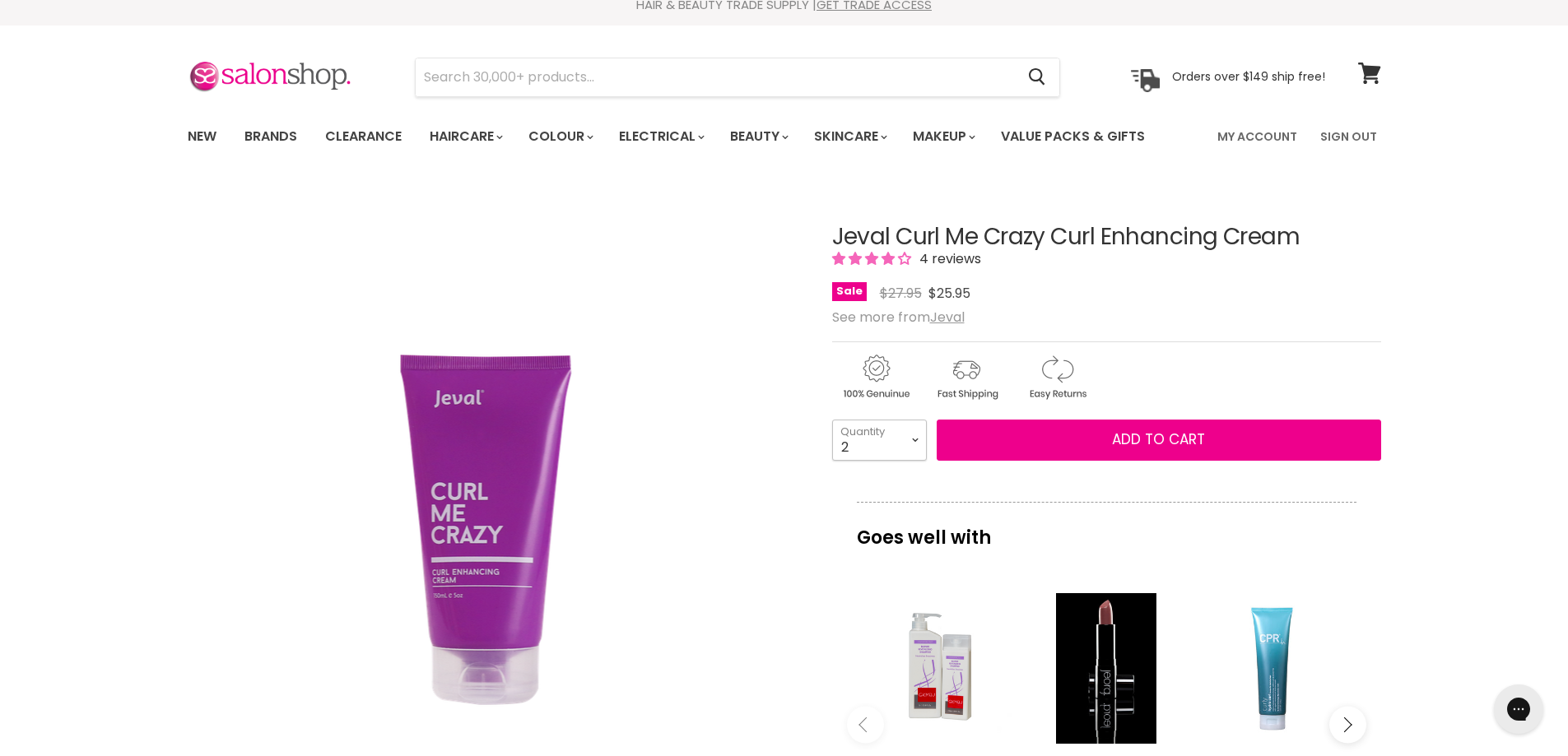
scroll to position [0, 0]
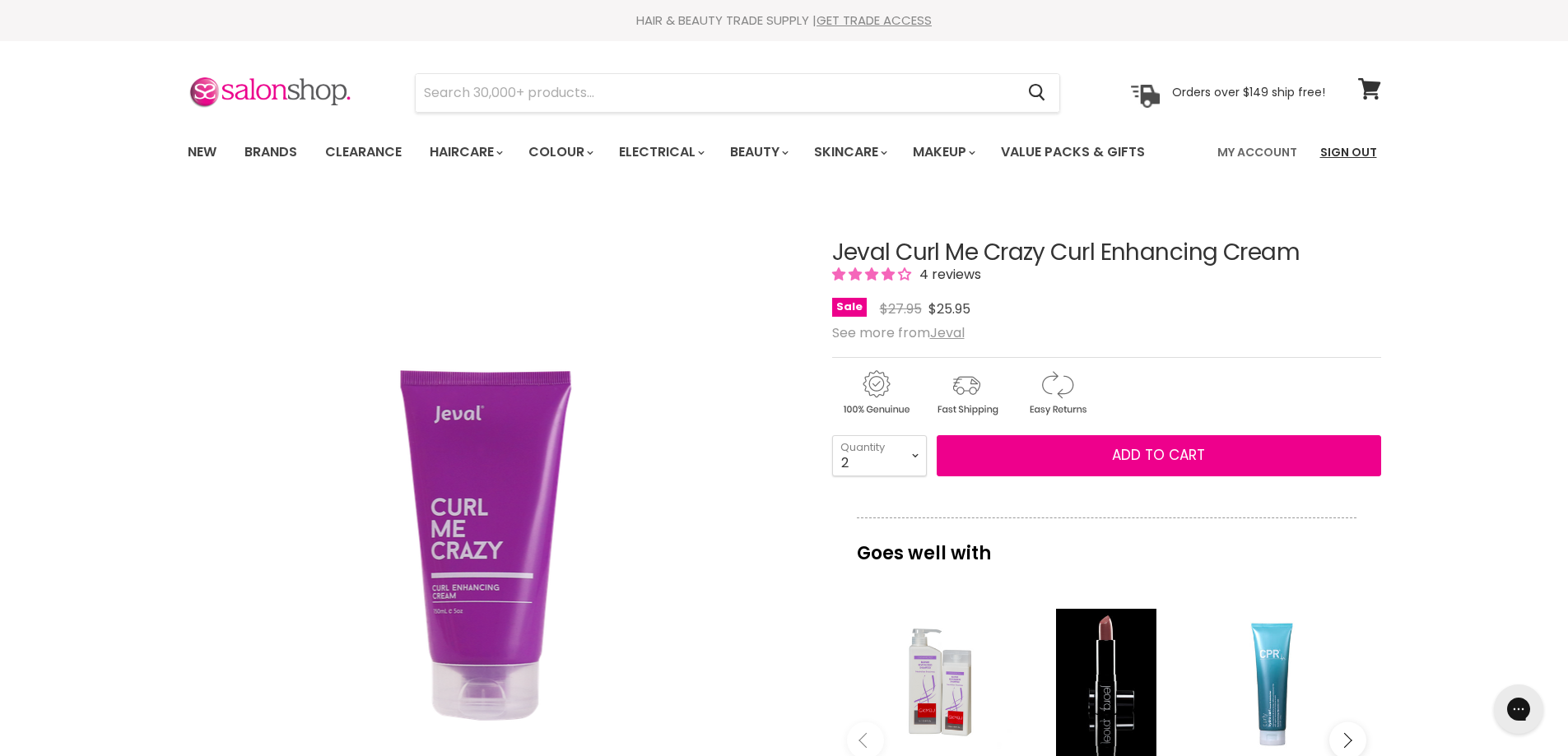
click at [1339, 156] on link "Sign Out" at bounding box center [1349, 152] width 76 height 35
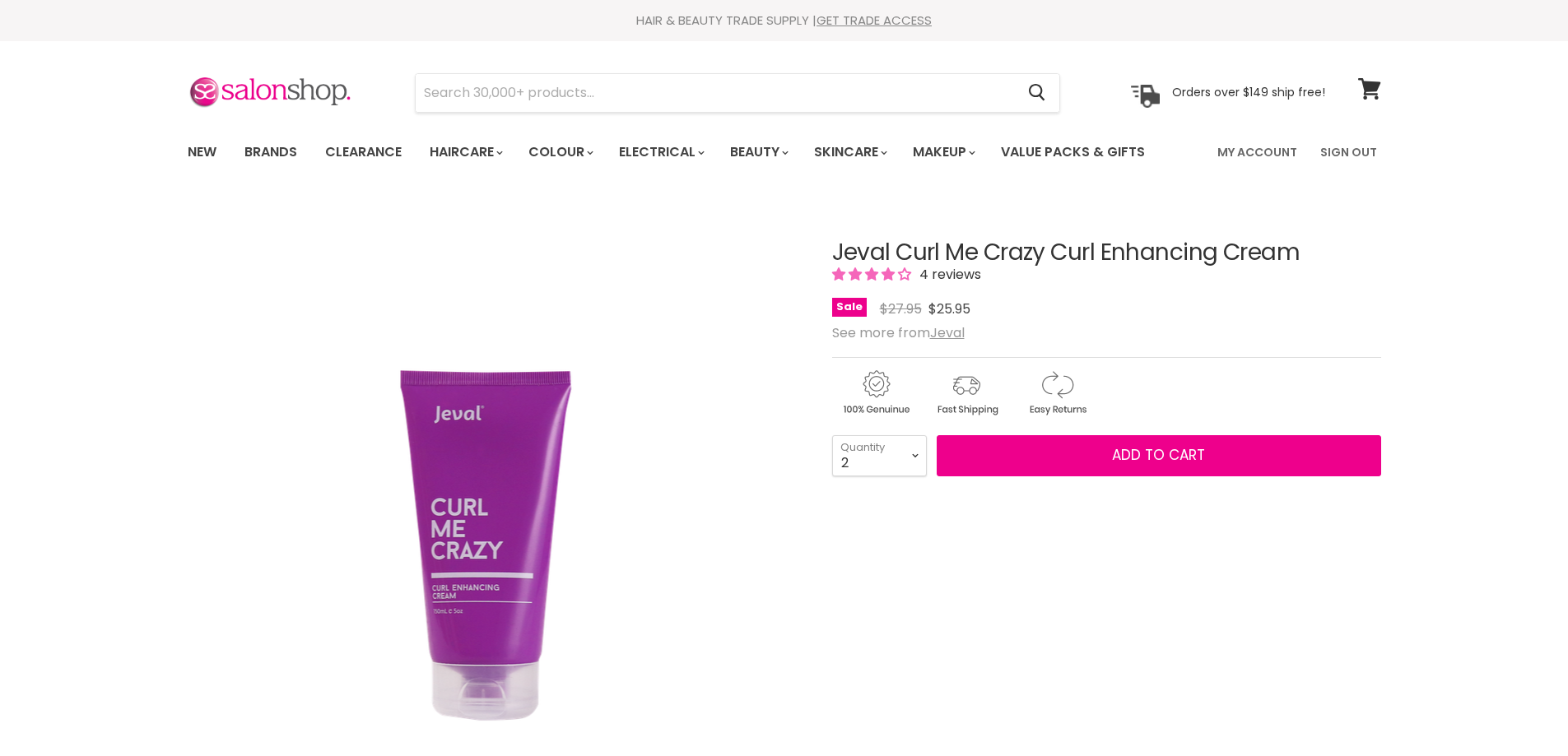
select select "2"
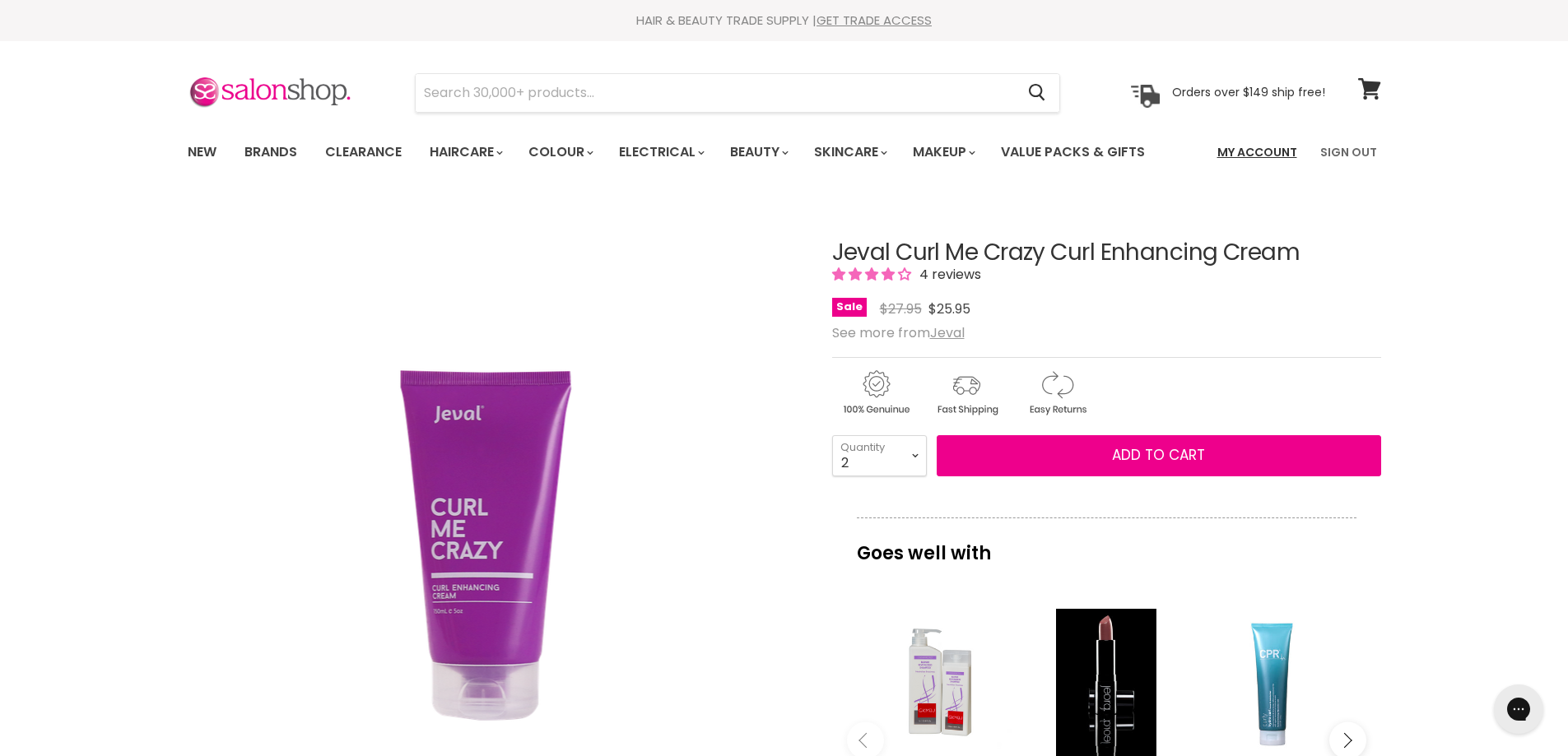
click at [1271, 152] on link "My Account" at bounding box center [1257, 152] width 99 height 35
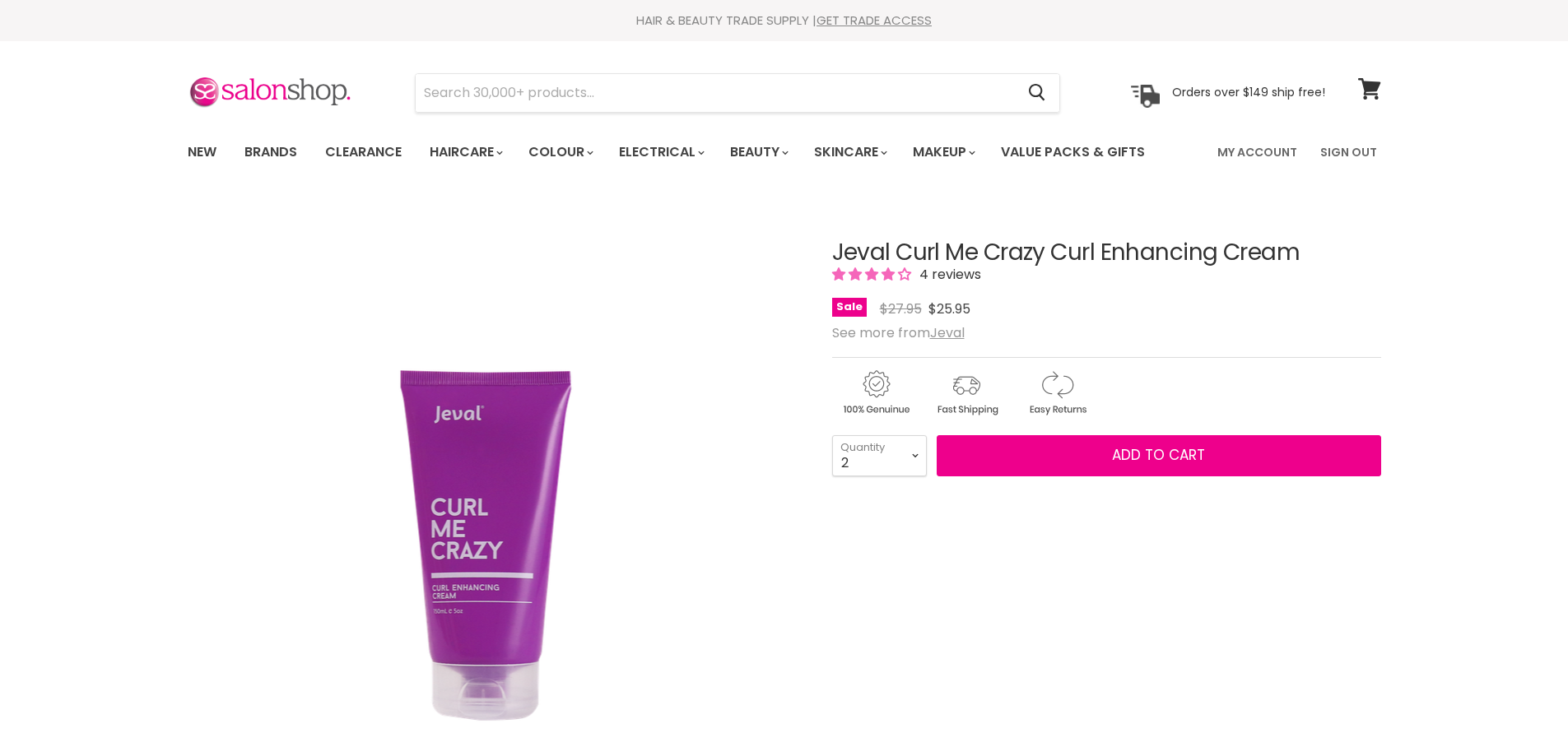
select select "2"
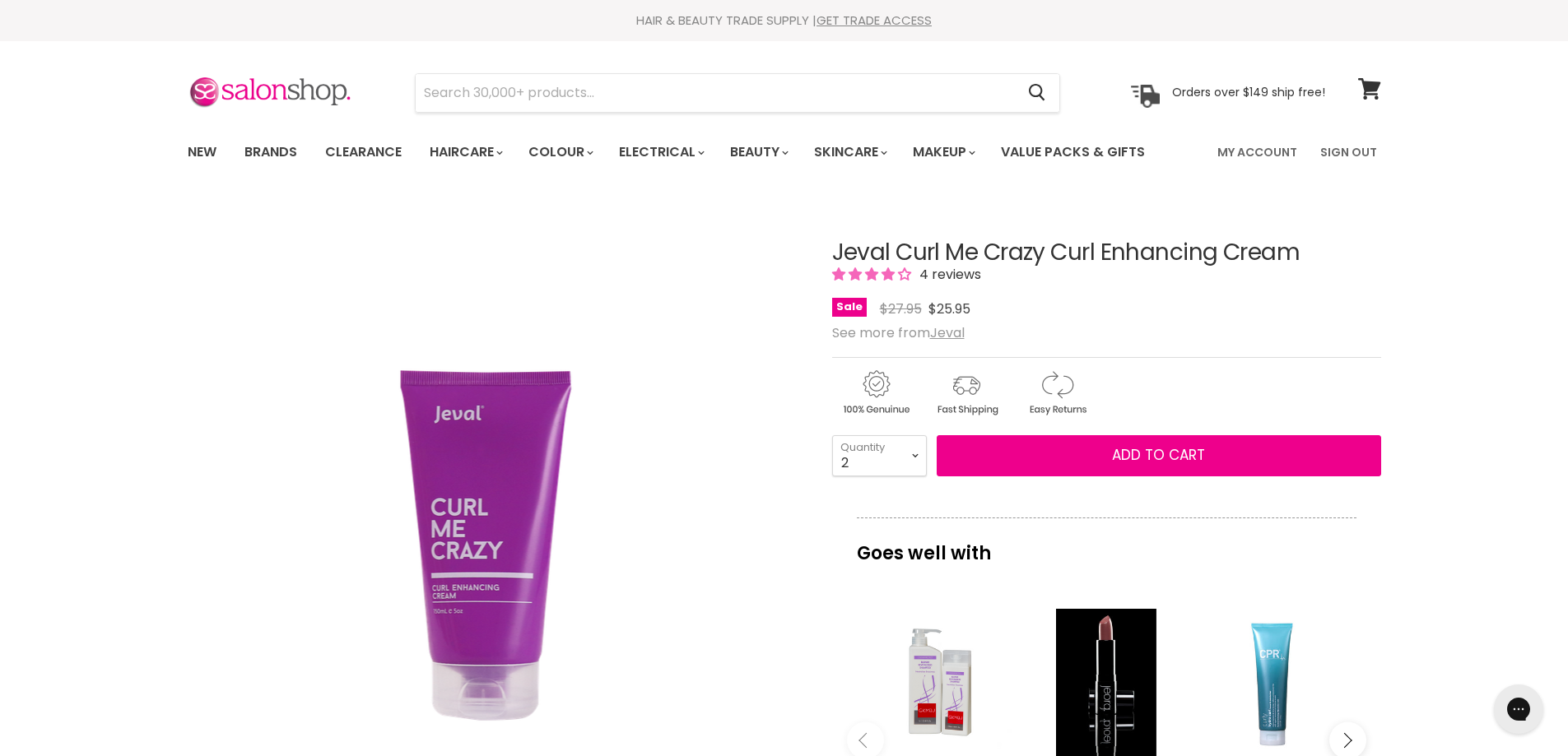
click at [602, 637] on img "Jeval Curl Me Crazy Curl Enhancing Cream image. Click or Scroll to Zoom." at bounding box center [493, 506] width 414 height 576
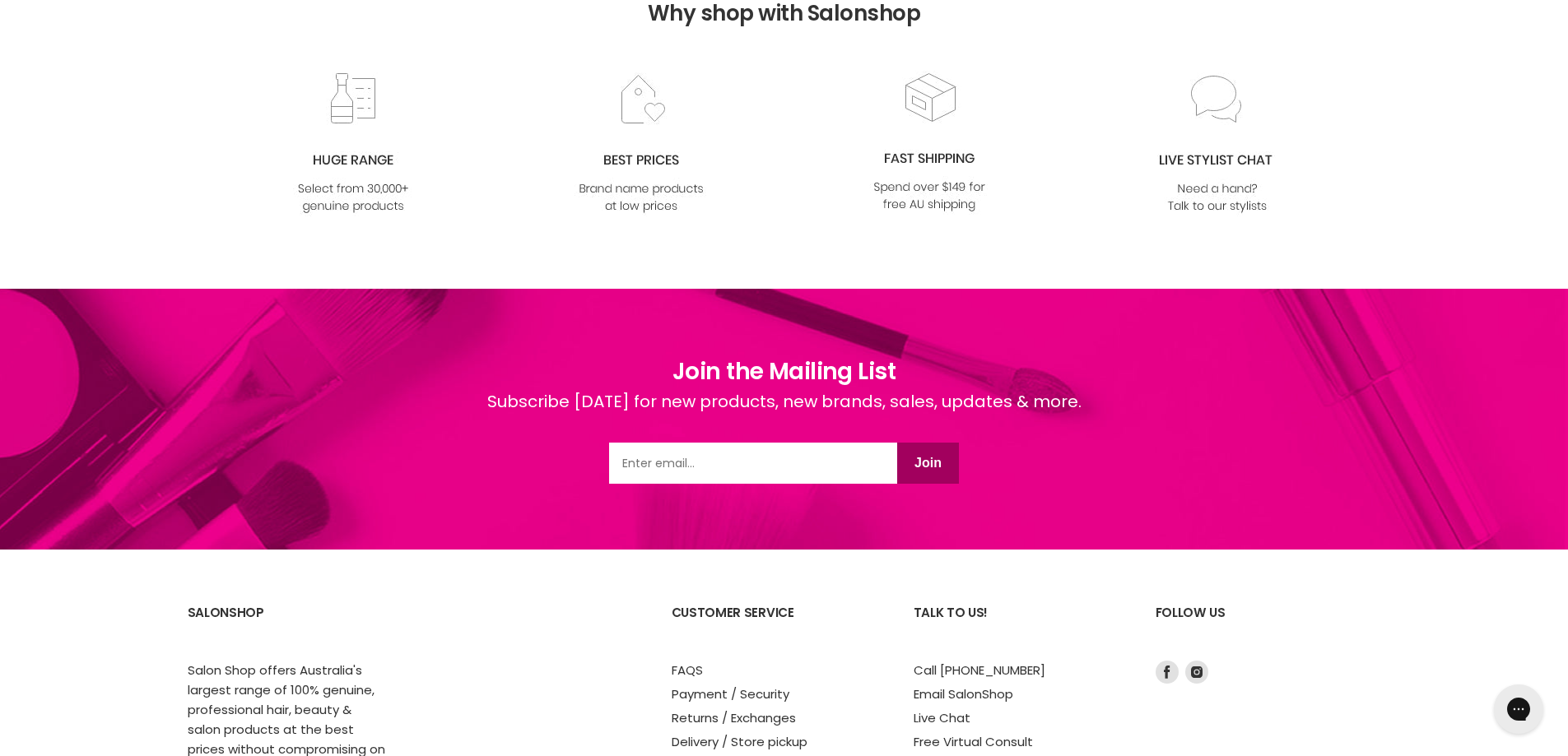
scroll to position [2874, 0]
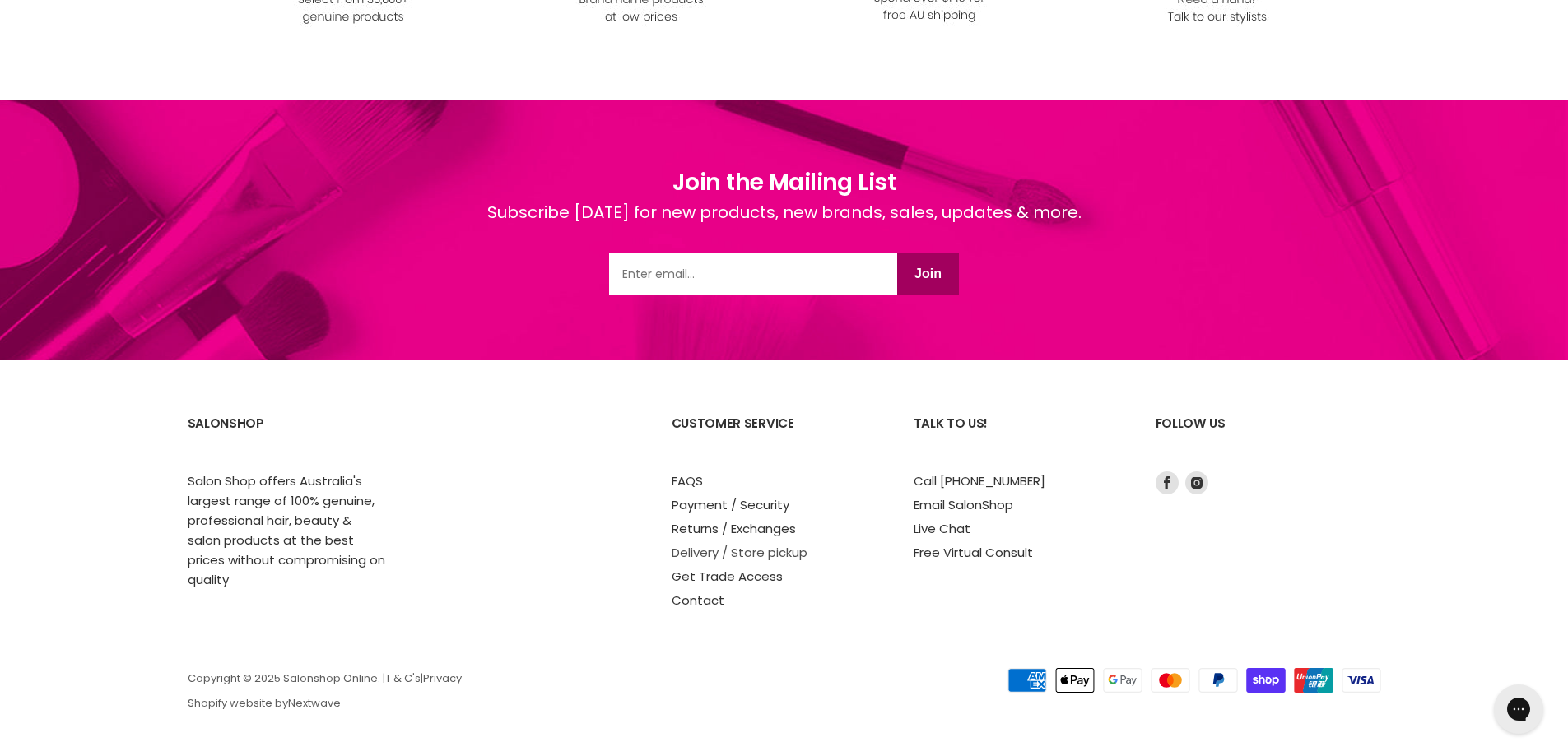
click at [793, 554] on link "Delivery / Store pickup" at bounding box center [739, 552] width 136 height 17
